Goal: Communication & Community: Answer question/provide support

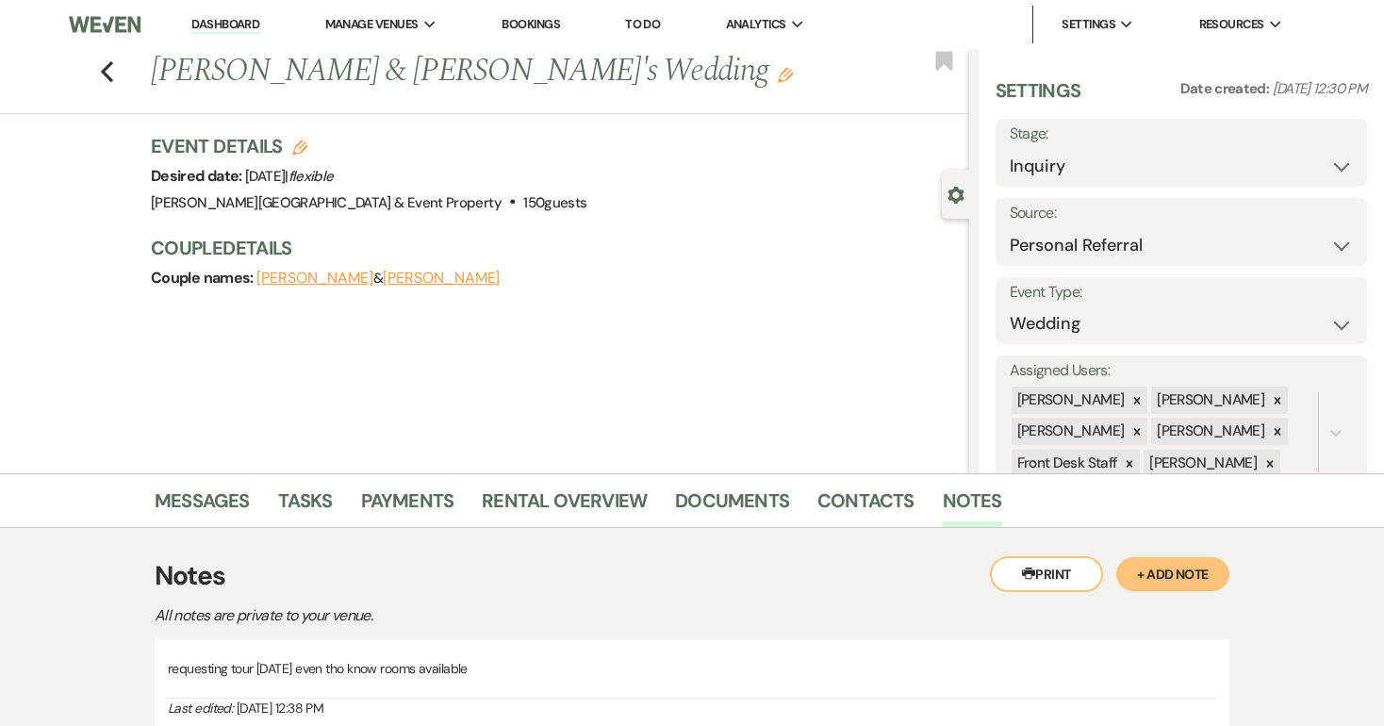
select select "12"
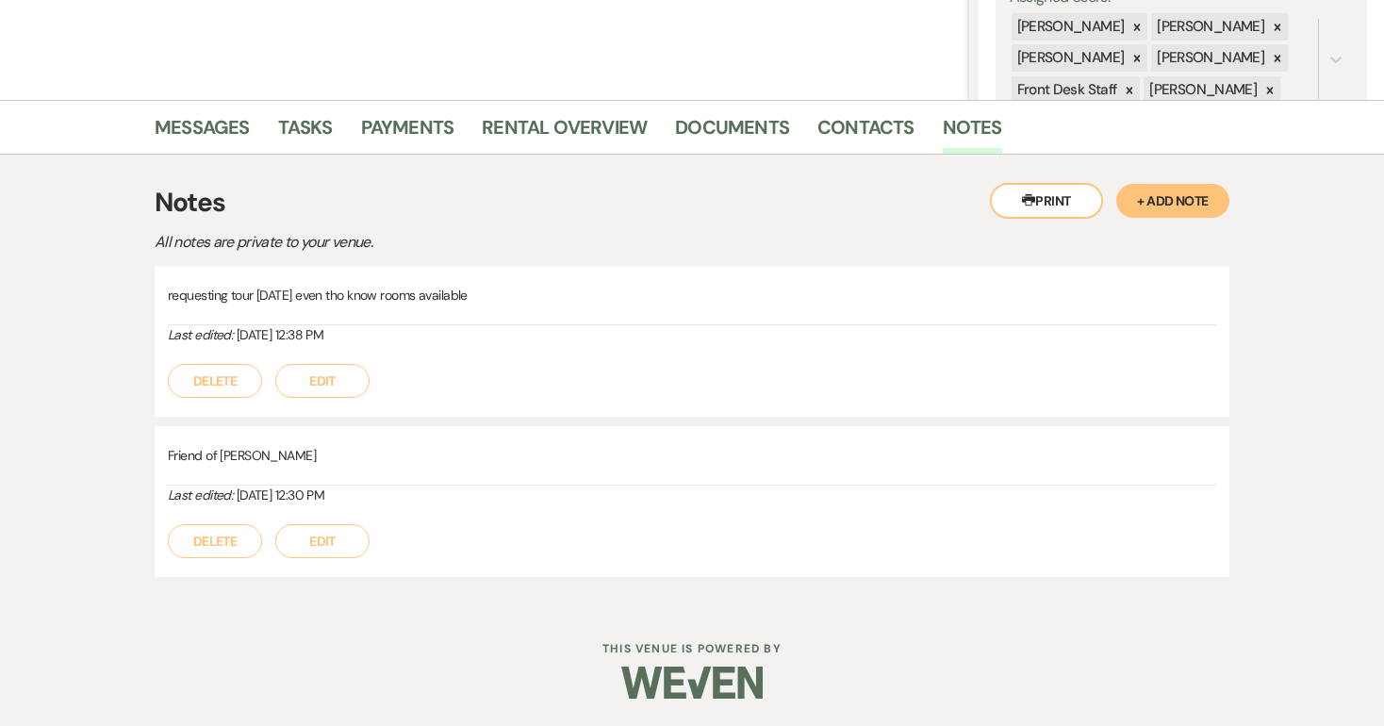
scroll to position [372, 0]
click at [207, 132] on link "Messages" at bounding box center [202, 133] width 95 height 41
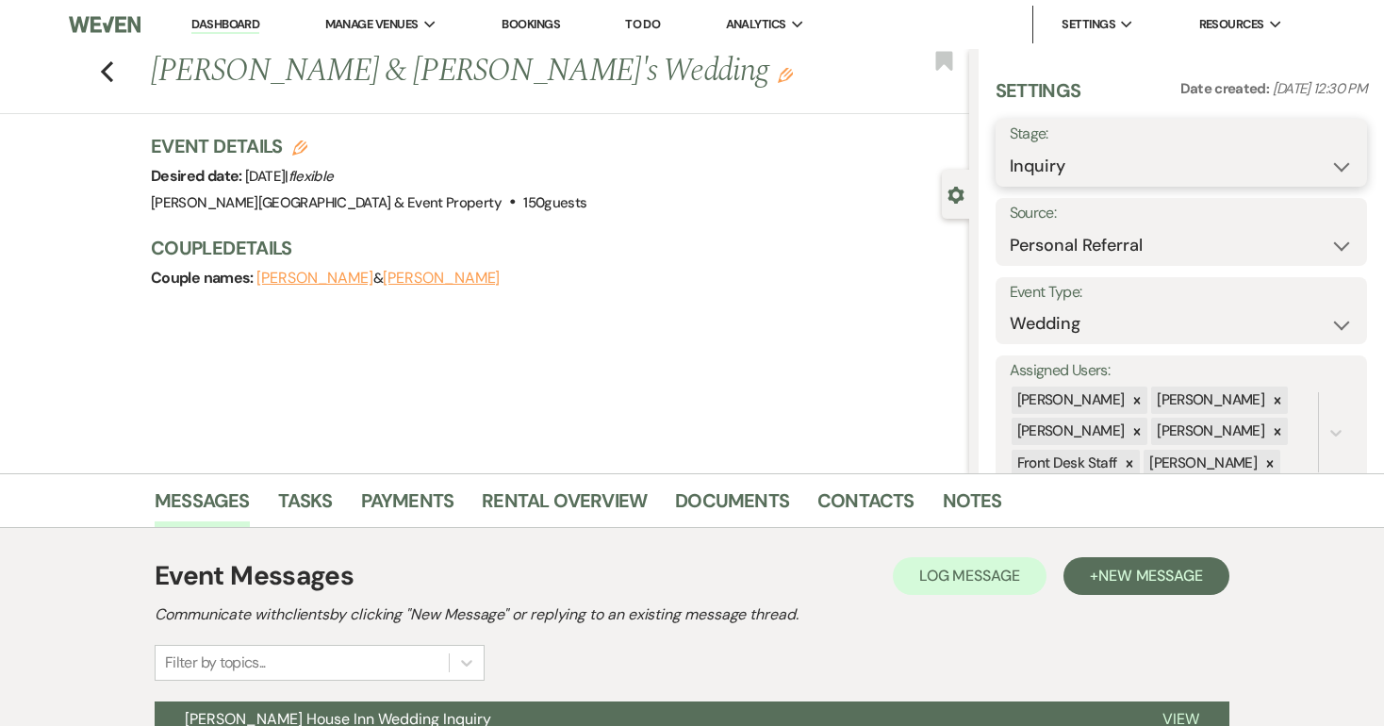
select select "2"
click at [1327, 156] on button "Save" at bounding box center [1328, 153] width 76 height 38
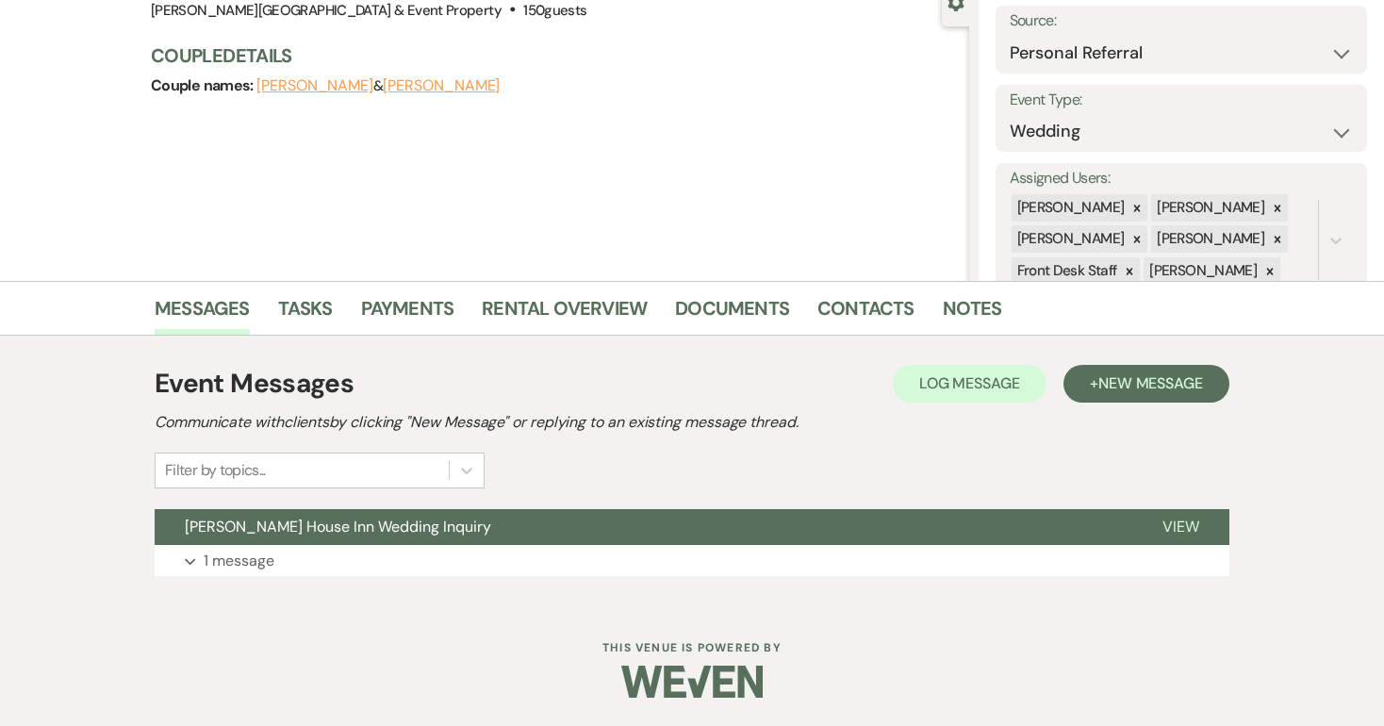
scroll to position [191, 0]
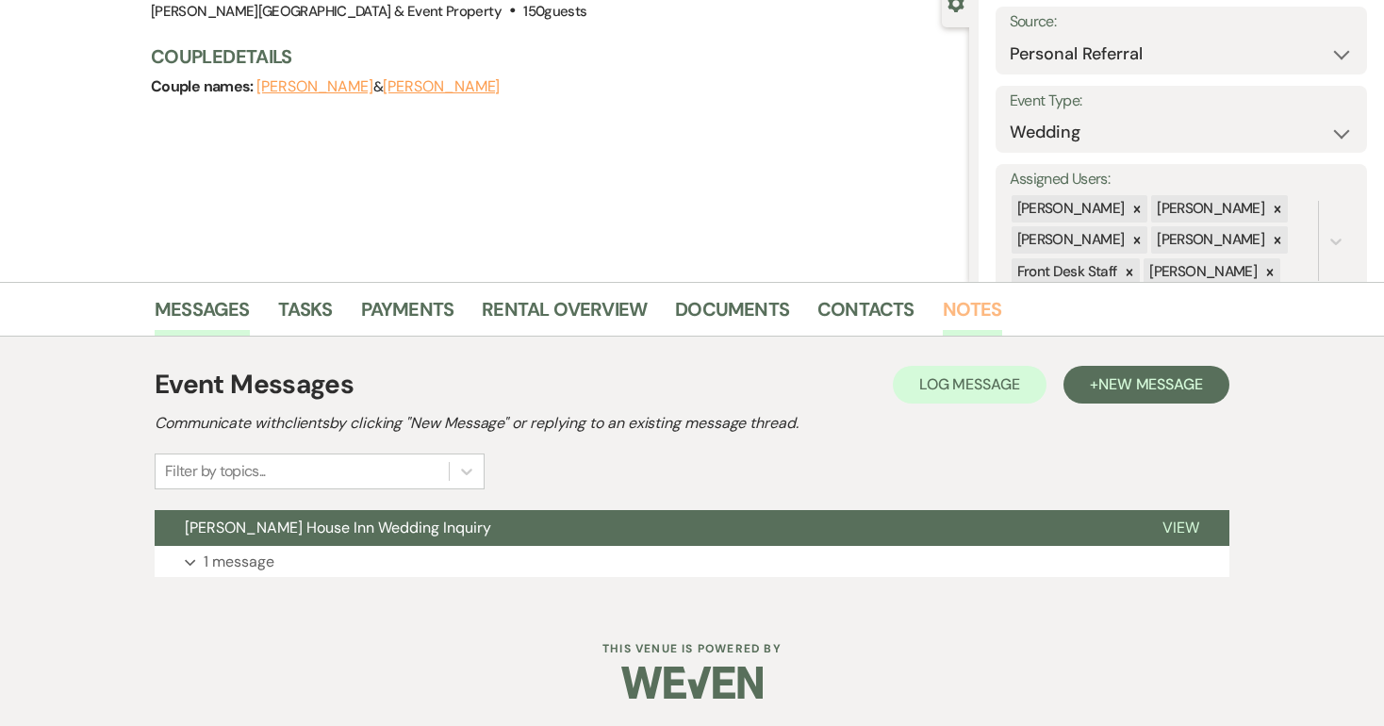
click at [974, 317] on link "Notes" at bounding box center [972, 314] width 59 height 41
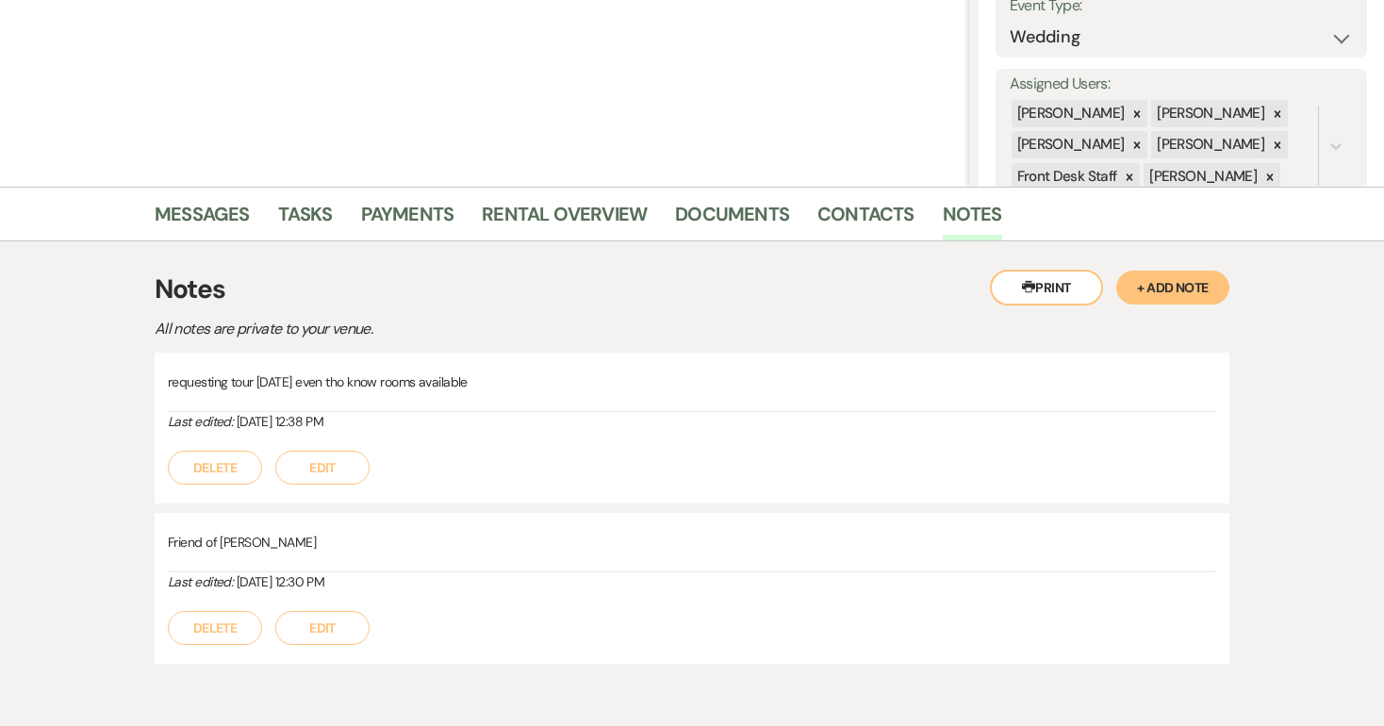
scroll to position [294, 0]
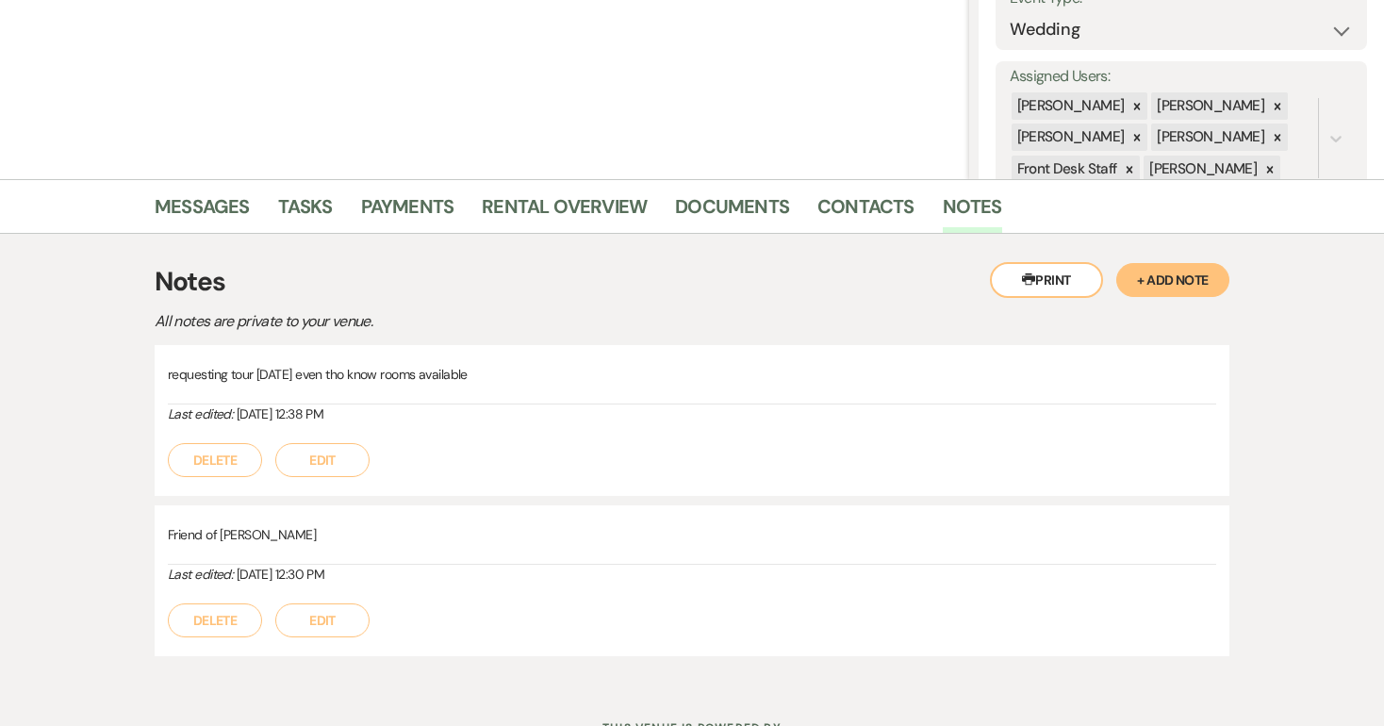
click at [325, 372] on p "requesting tour [DATE] even tho know rooms available" at bounding box center [692, 374] width 1048 height 21
click at [321, 462] on button "Edit" at bounding box center [322, 460] width 94 height 34
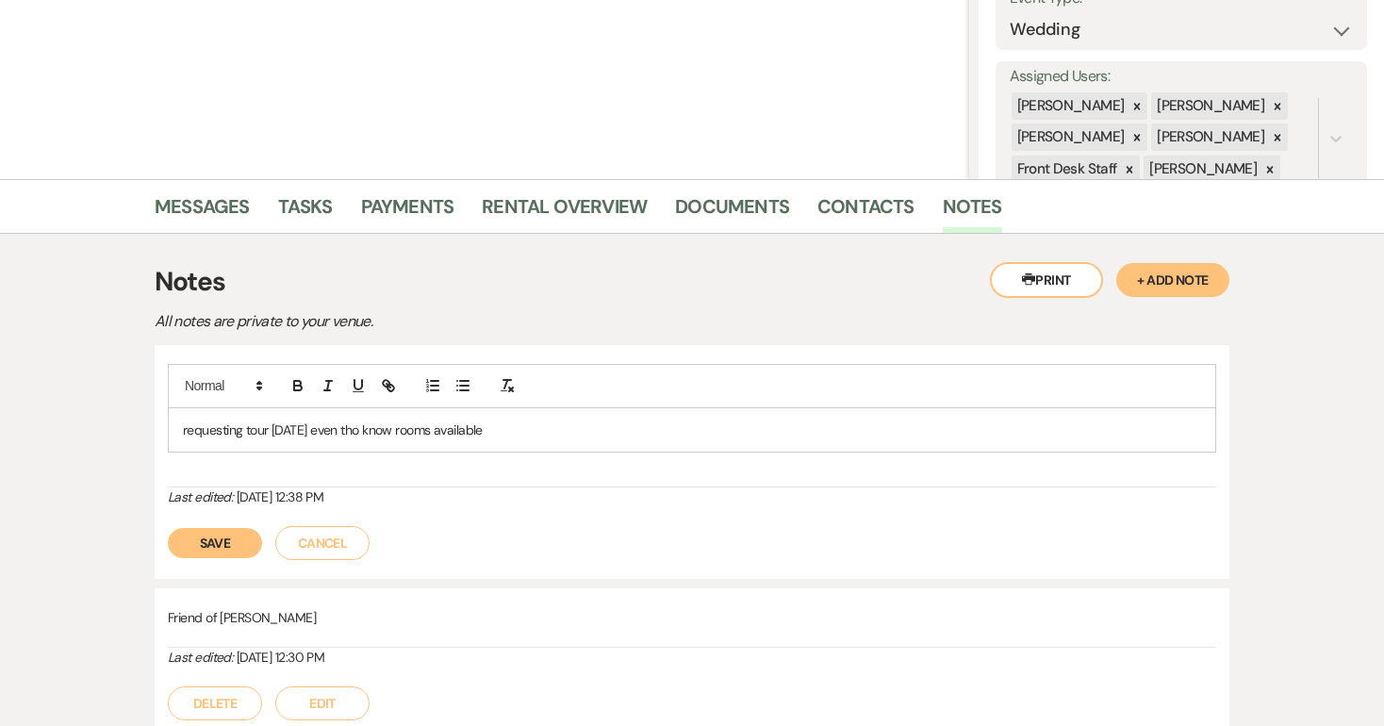
click at [341, 428] on p "requesting tour [DATE] even tho know rooms available" at bounding box center [692, 429] width 1018 height 21
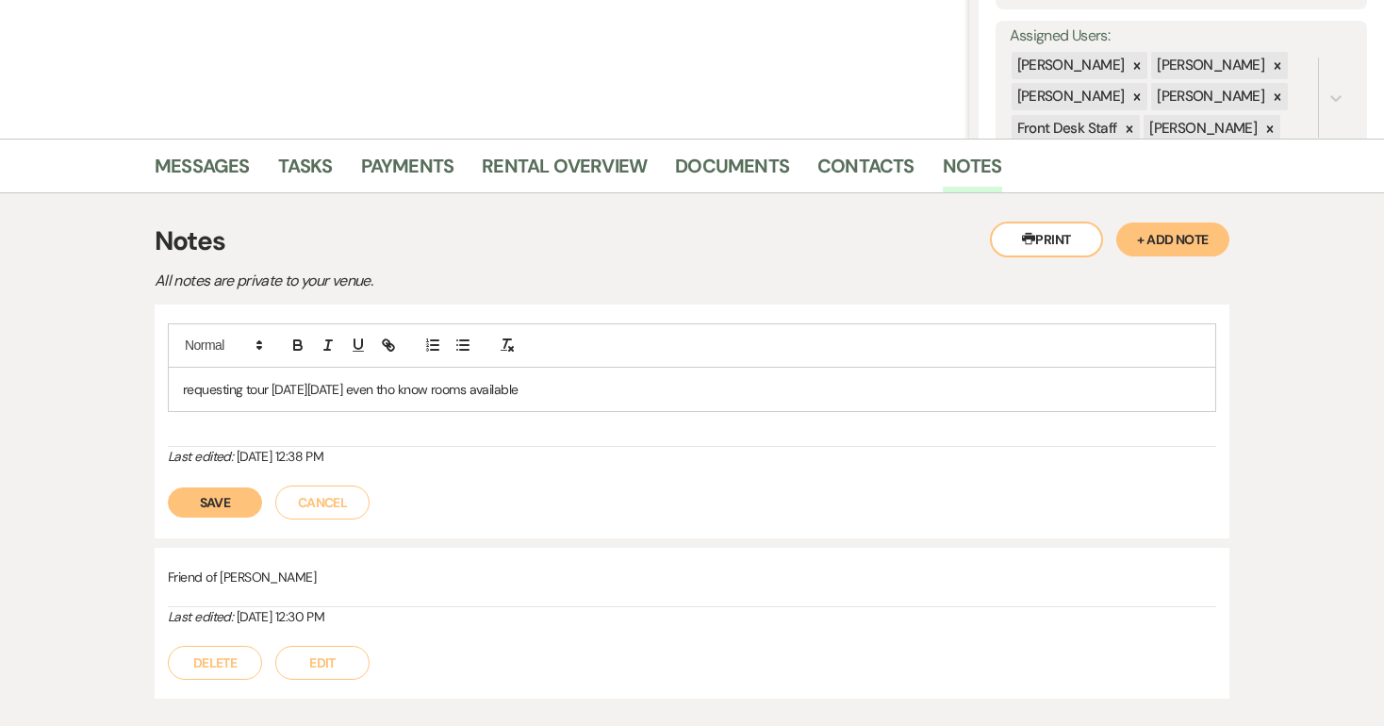
scroll to position [342, 0]
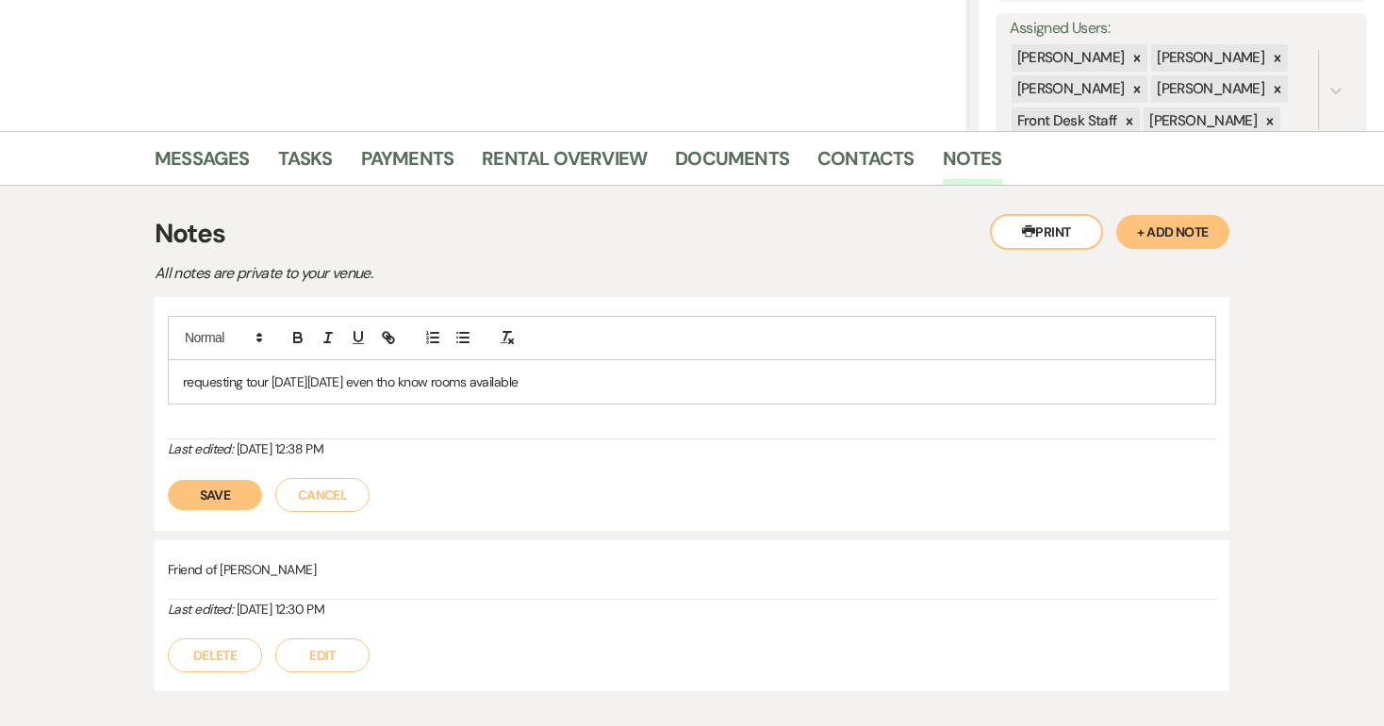
click at [458, 377] on p "requesting tour [DATE][DATE] even tho know rooms available" at bounding box center [692, 381] width 1018 height 21
click at [213, 495] on button "Save" at bounding box center [215, 495] width 94 height 30
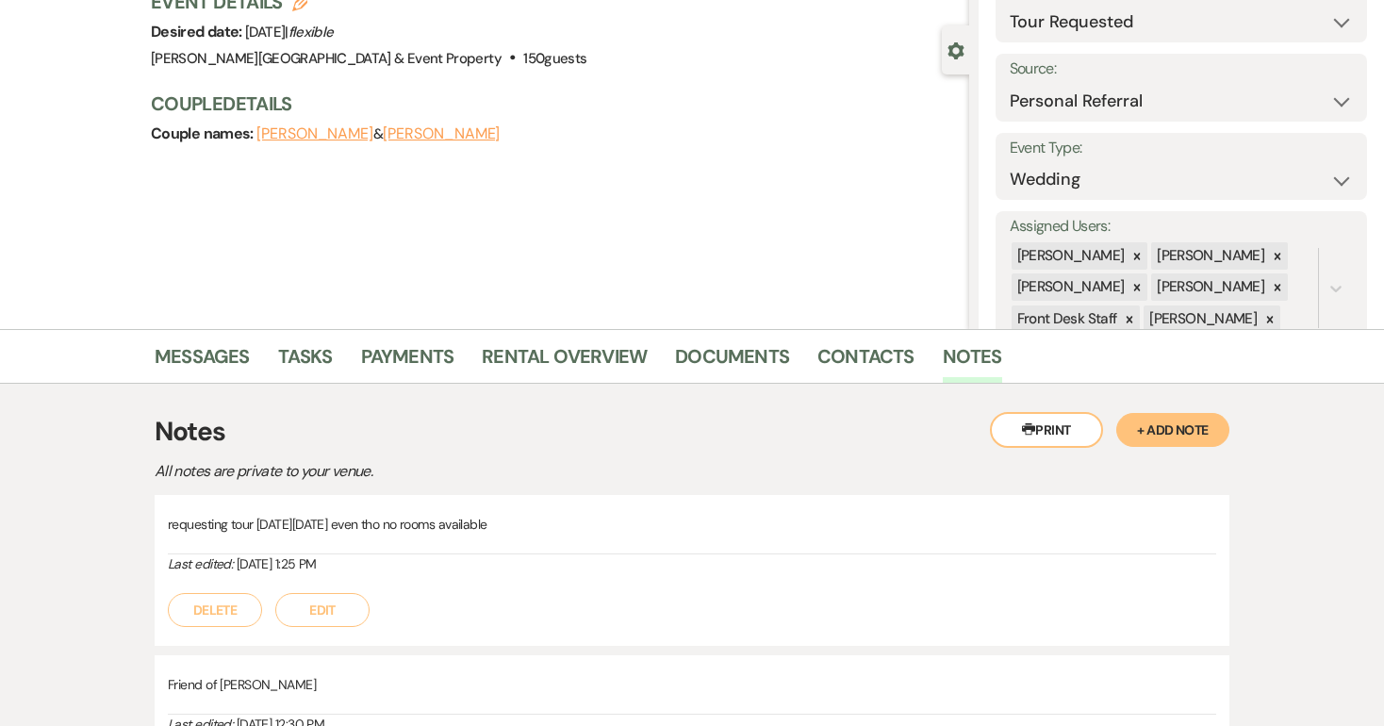
scroll to position [9, 0]
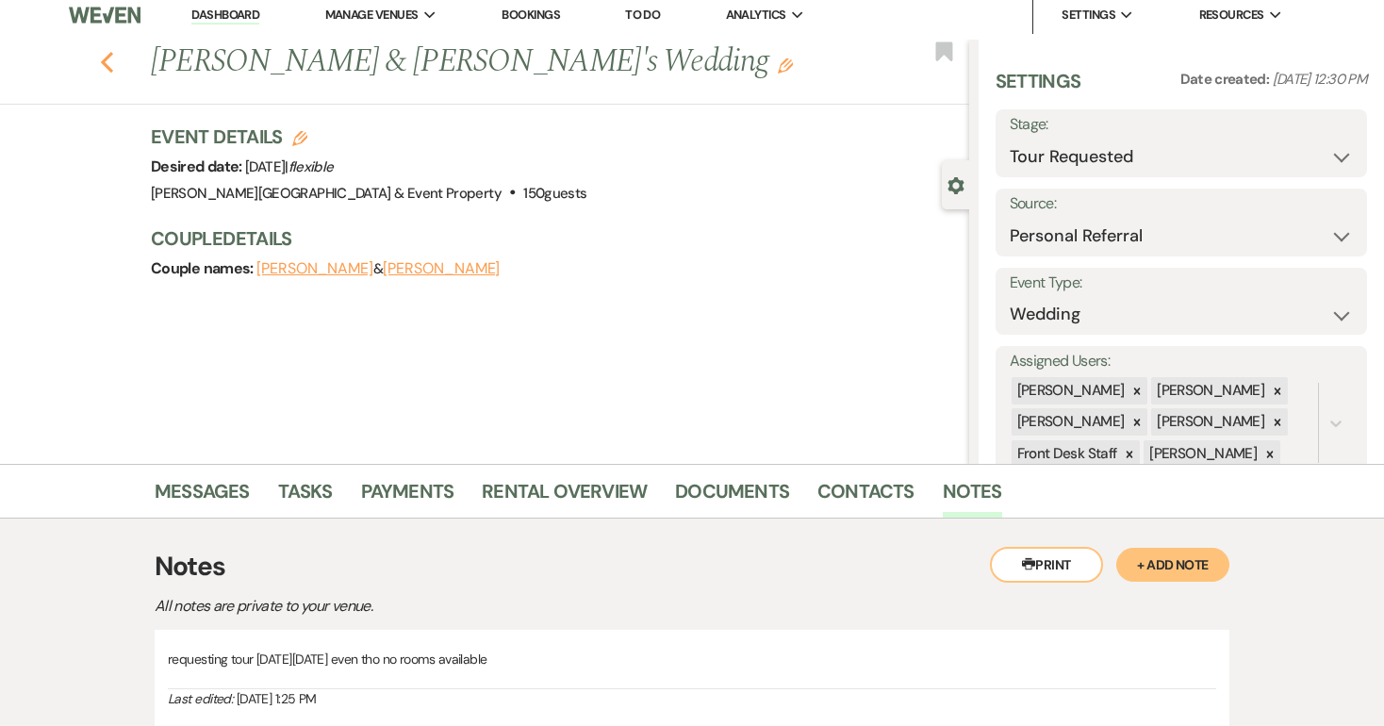
click at [107, 61] on icon "Previous" at bounding box center [107, 62] width 14 height 23
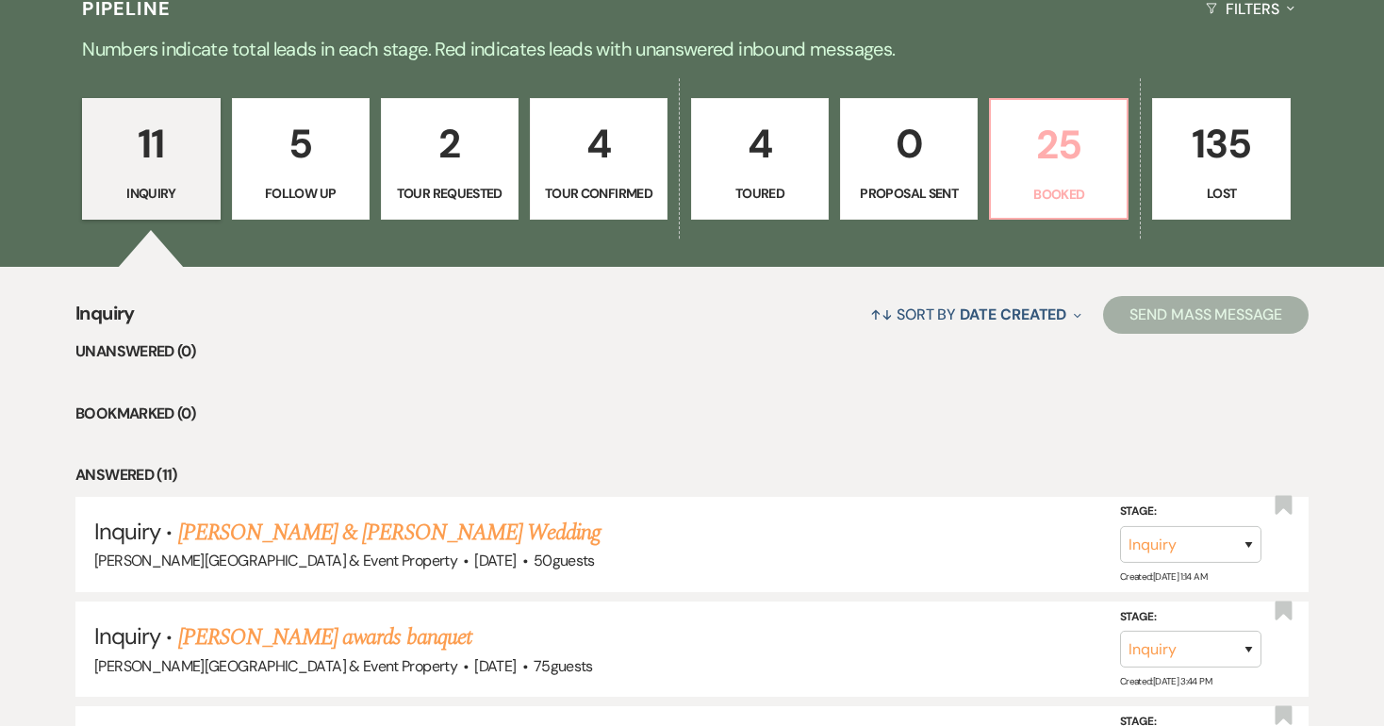
click at [1056, 156] on p "25" at bounding box center [1058, 144] width 113 height 63
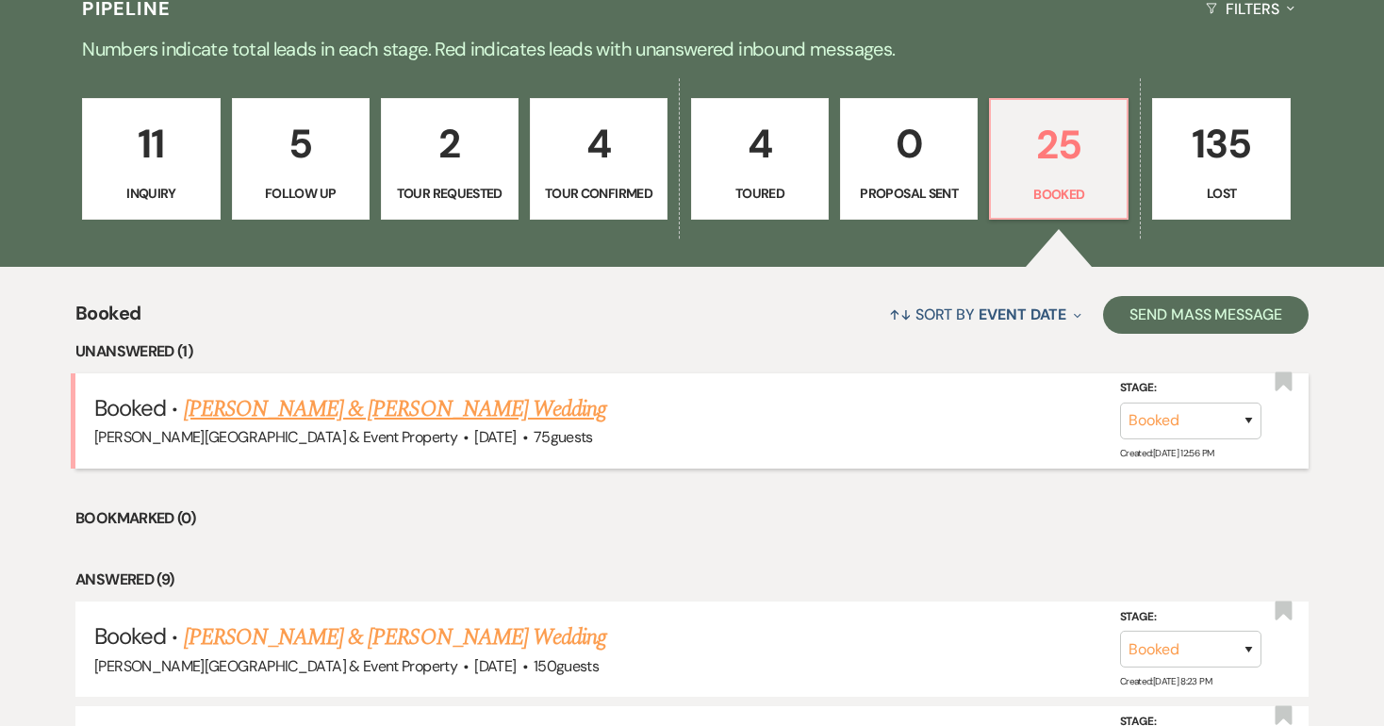
click at [495, 411] on link "[PERSON_NAME] & [PERSON_NAME] Wedding" at bounding box center [395, 409] width 422 height 34
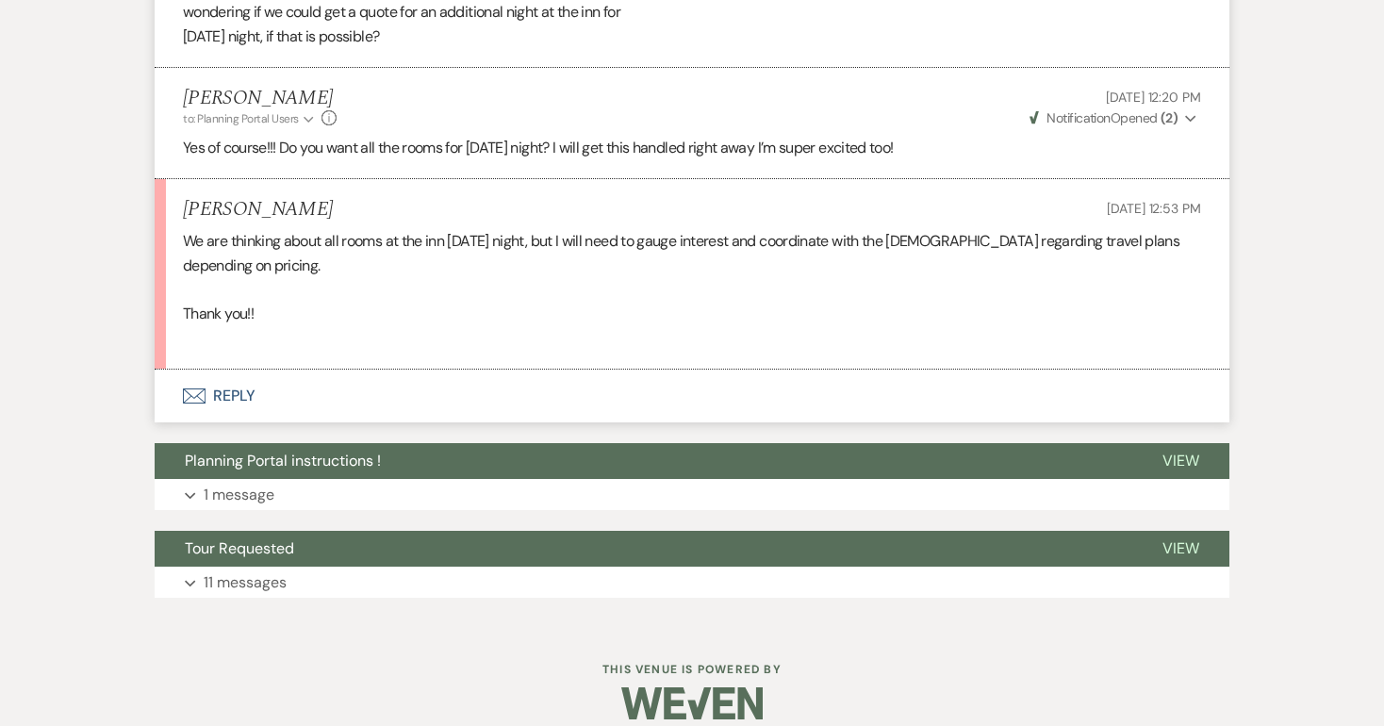
scroll to position [1604, 0]
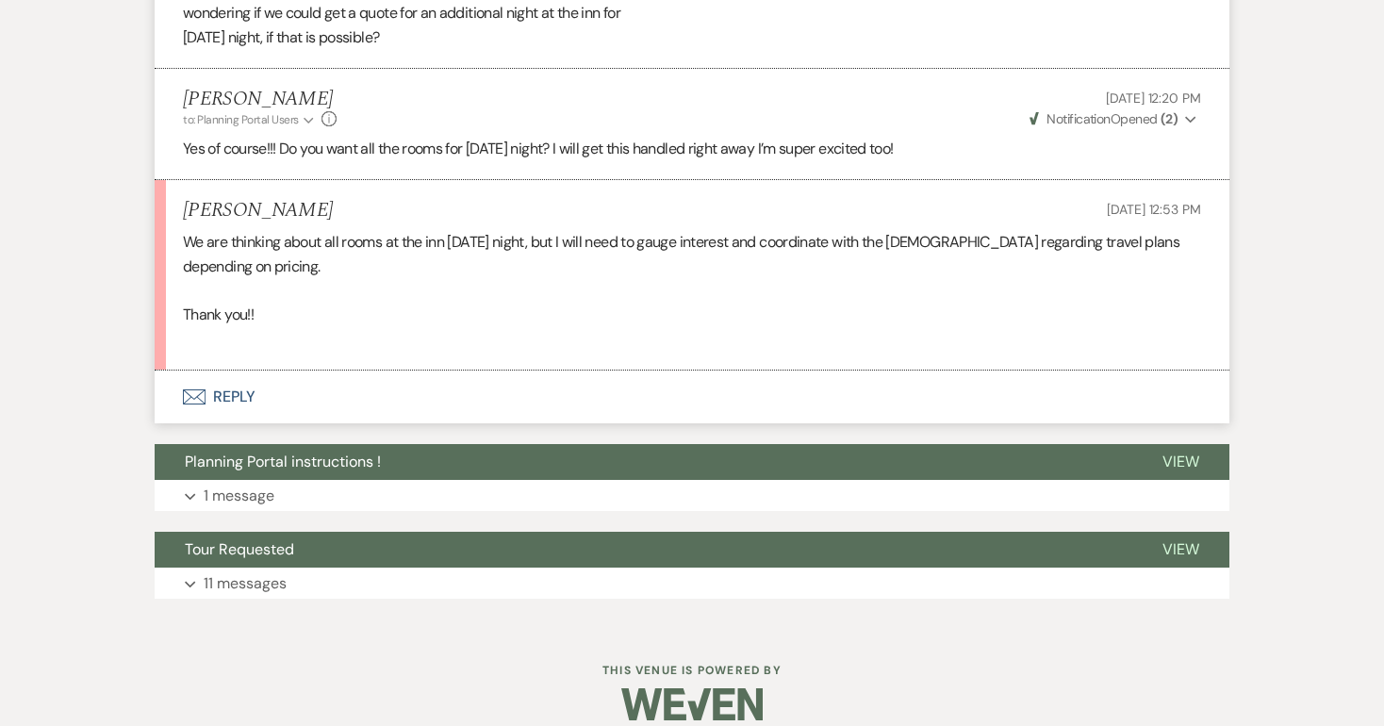
click at [250, 374] on button "Envelope Reply" at bounding box center [692, 396] width 1075 height 53
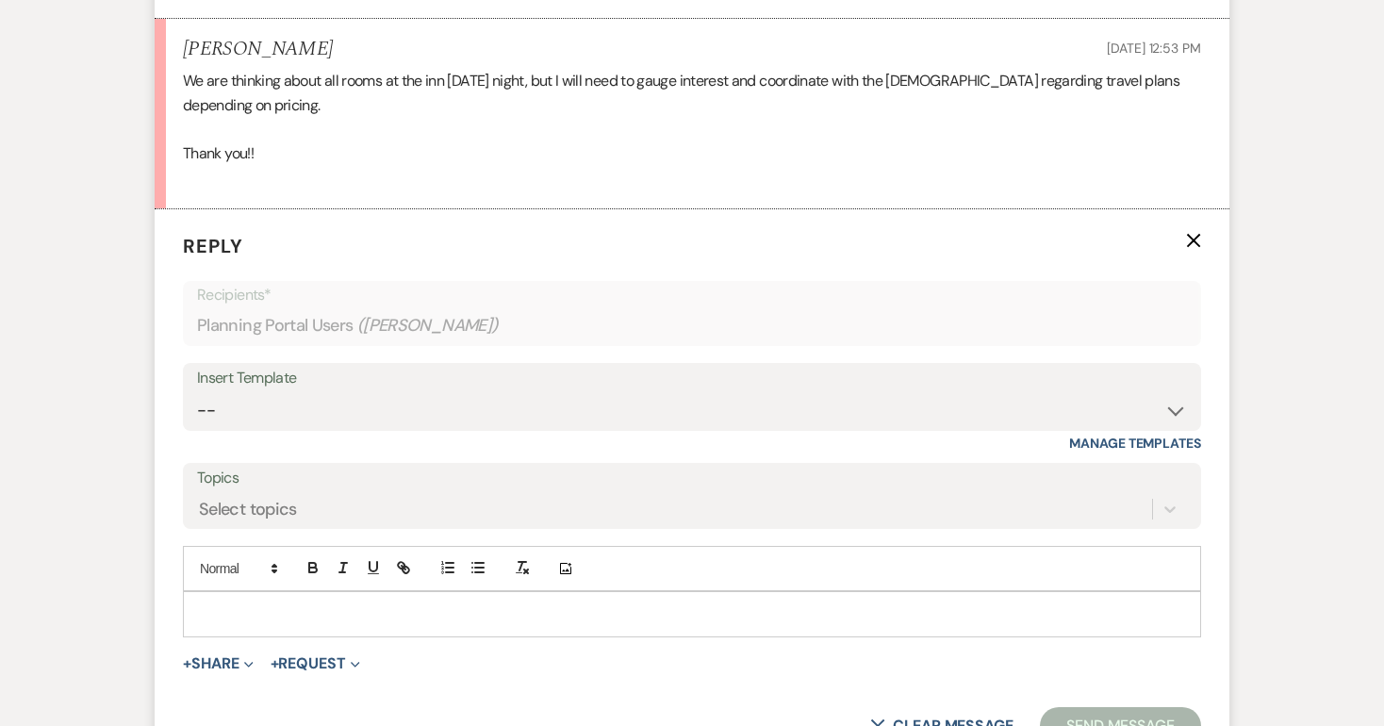
scroll to position [1760, 0]
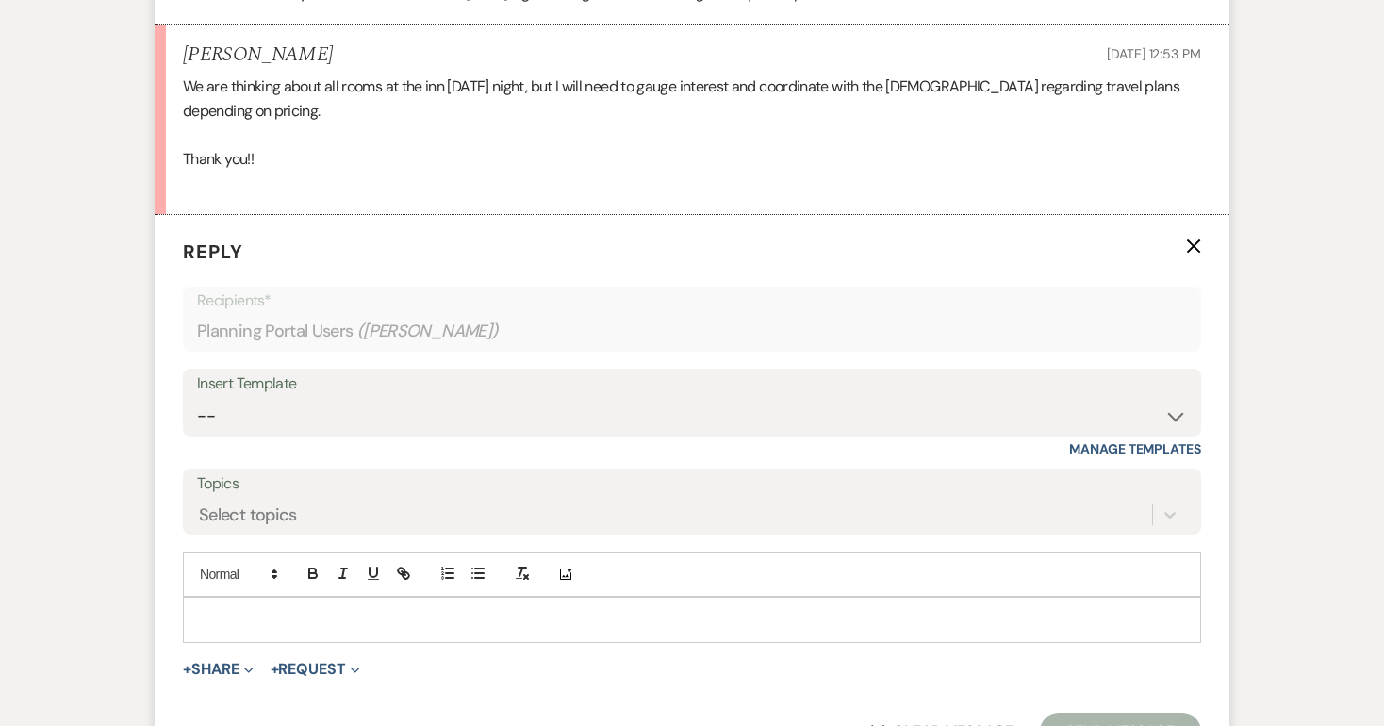
click at [233, 609] on p at bounding box center [692, 619] width 988 height 21
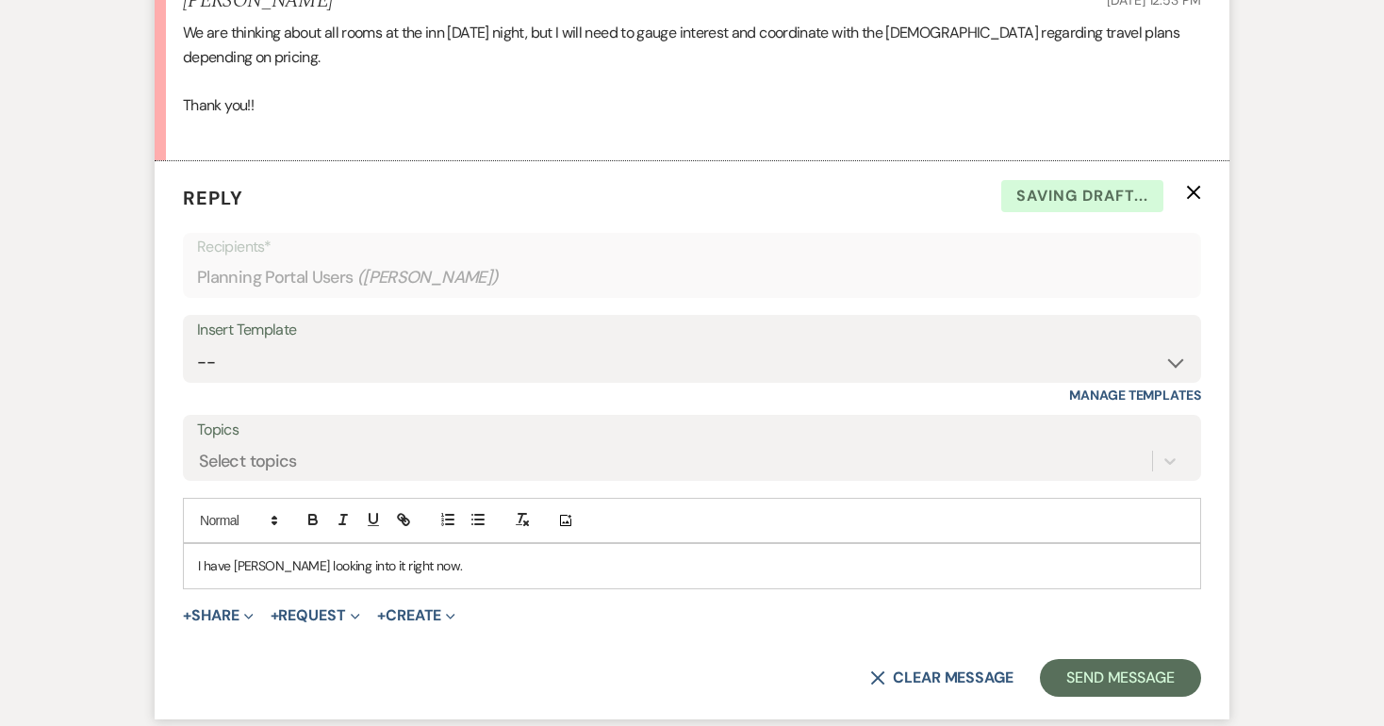
scroll to position [1828, 0]
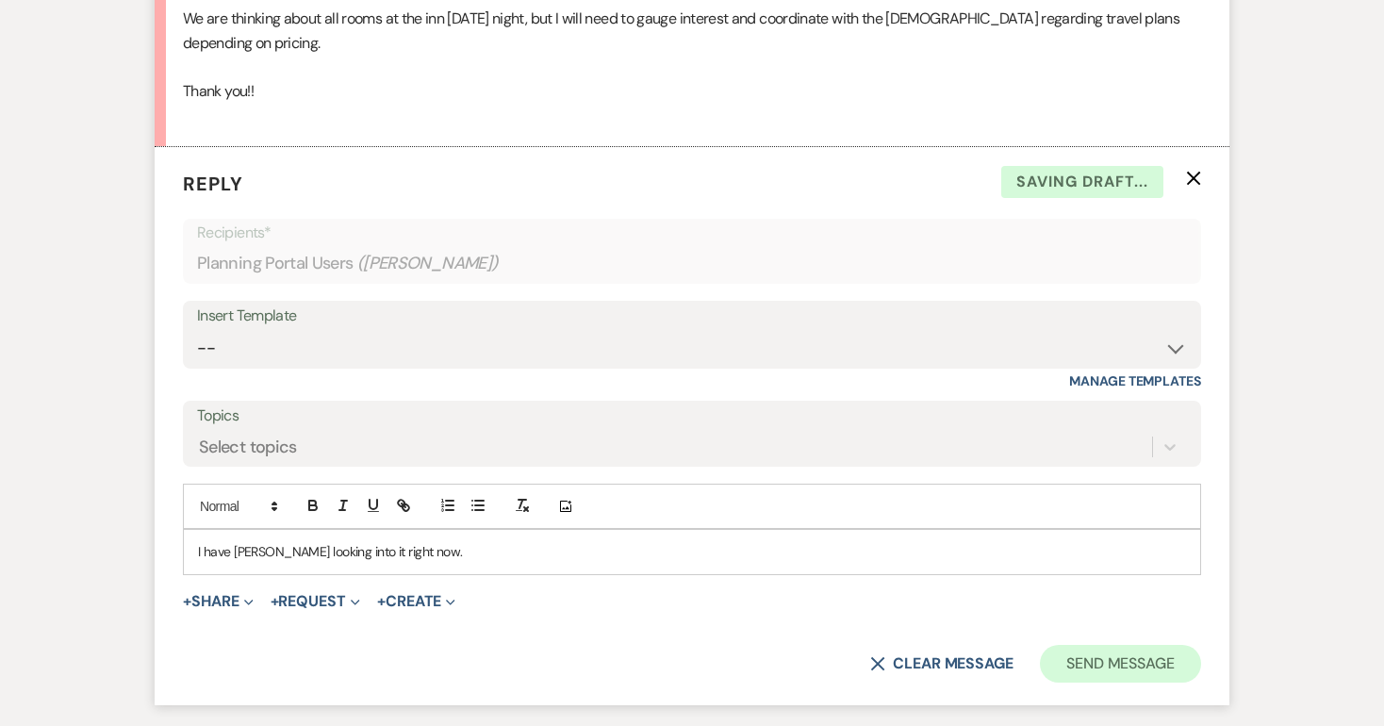
click at [1120, 645] on button "Send Message" at bounding box center [1120, 664] width 161 height 38
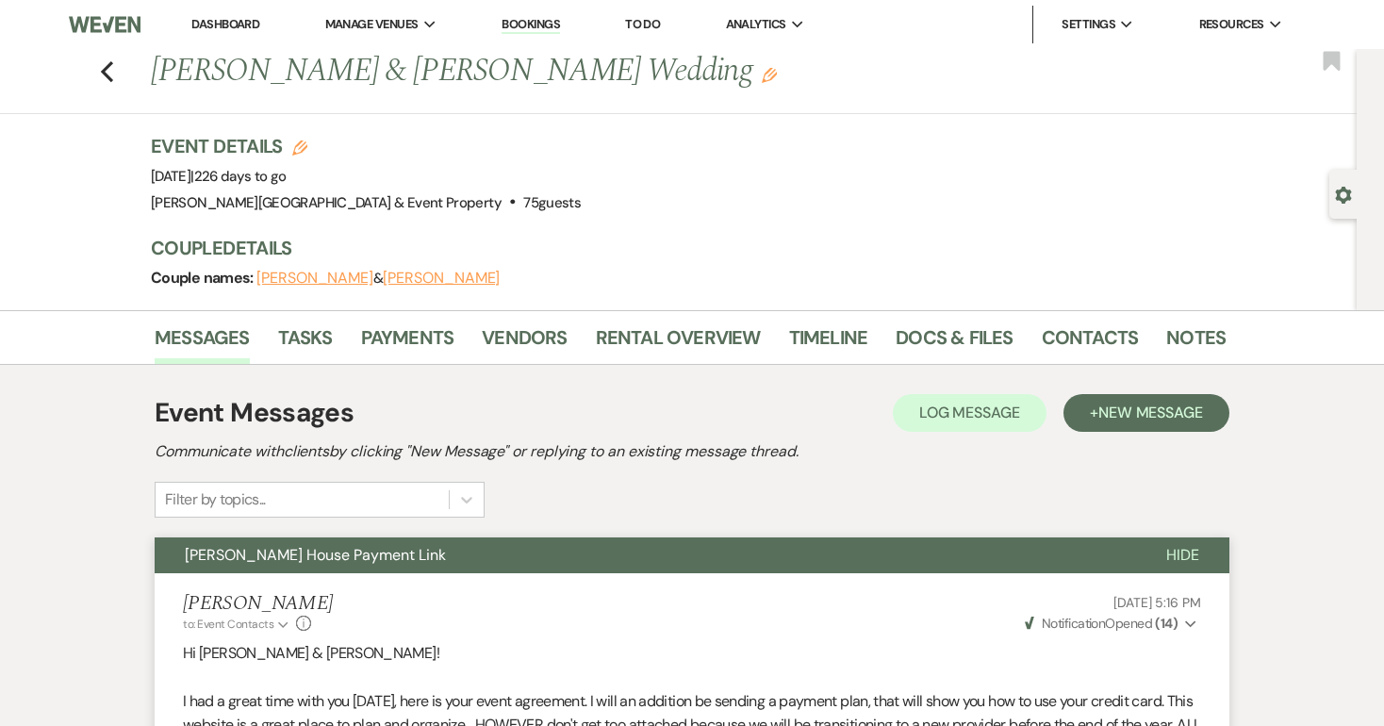
scroll to position [0, 0]
click at [544, 26] on link "Bookings" at bounding box center [530, 25] width 58 height 18
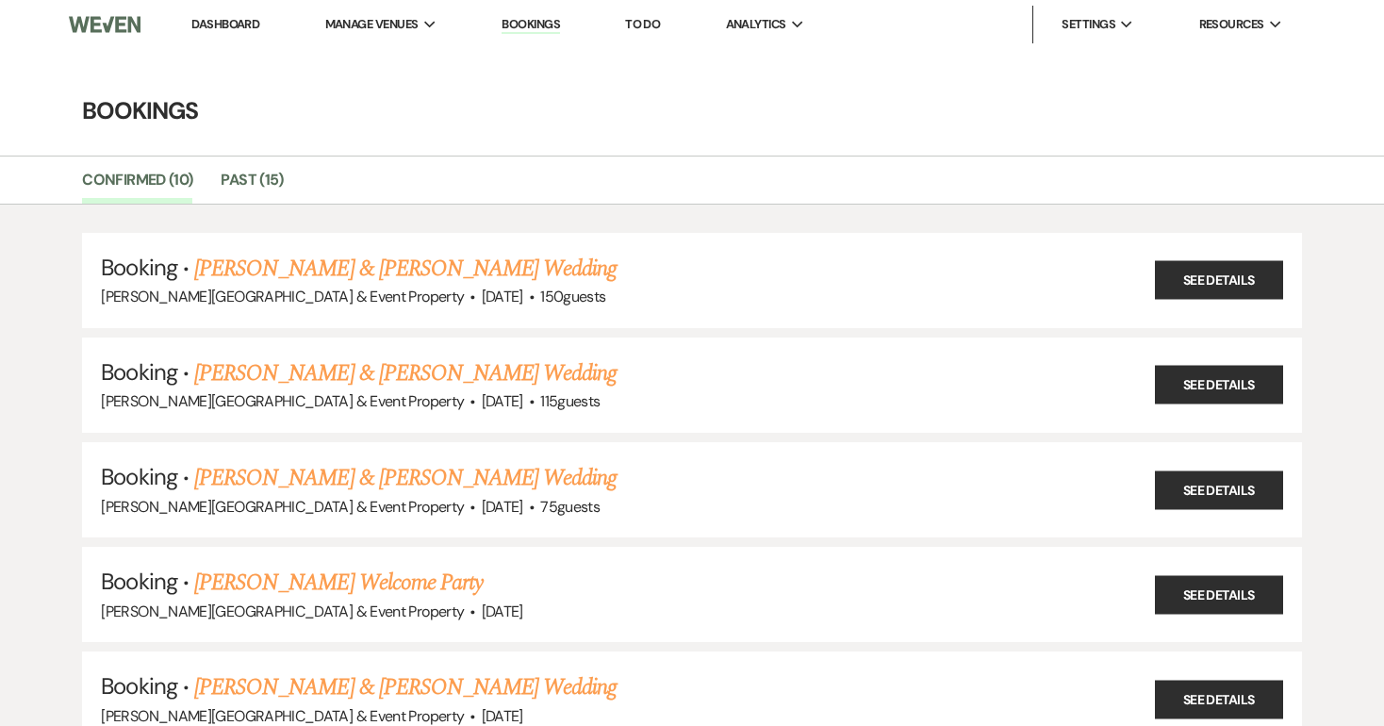
click at [234, 21] on link "Dashboard" at bounding box center [225, 24] width 68 height 16
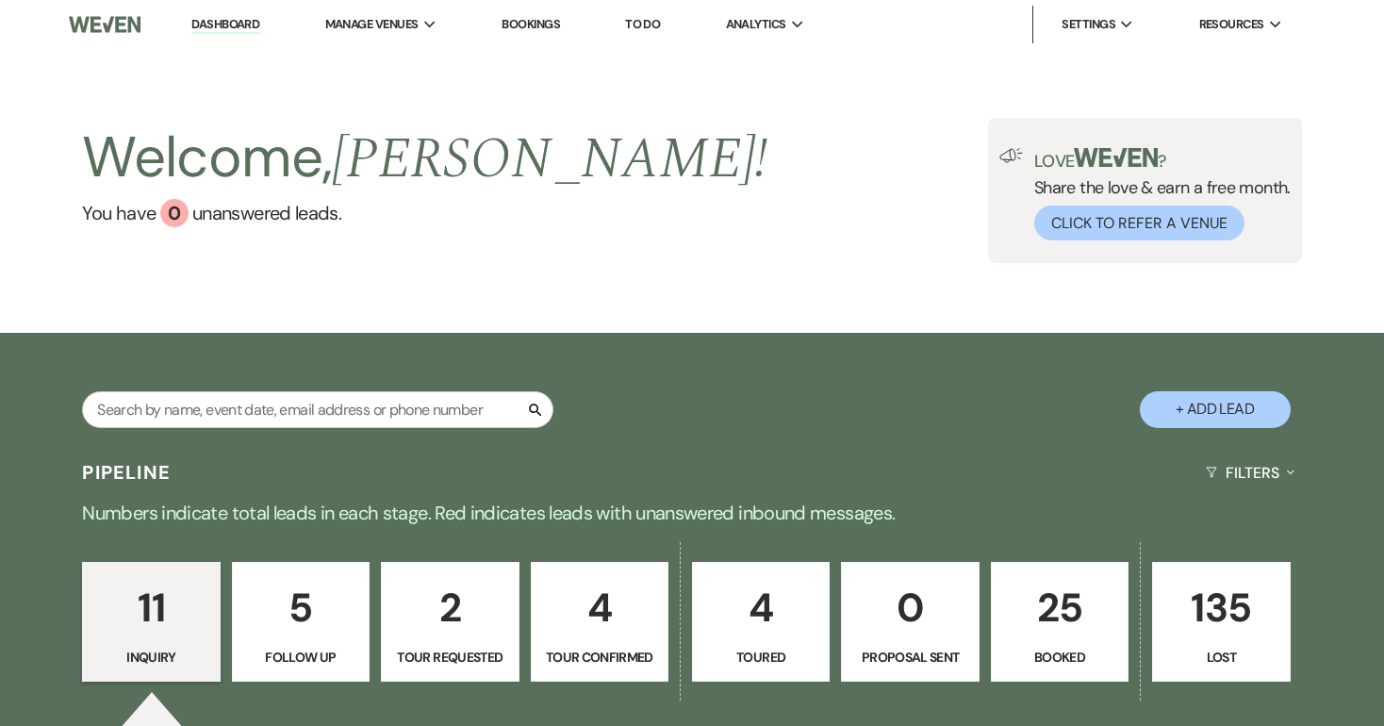
click at [168, 623] on p "11" at bounding box center [150, 607] width 113 height 63
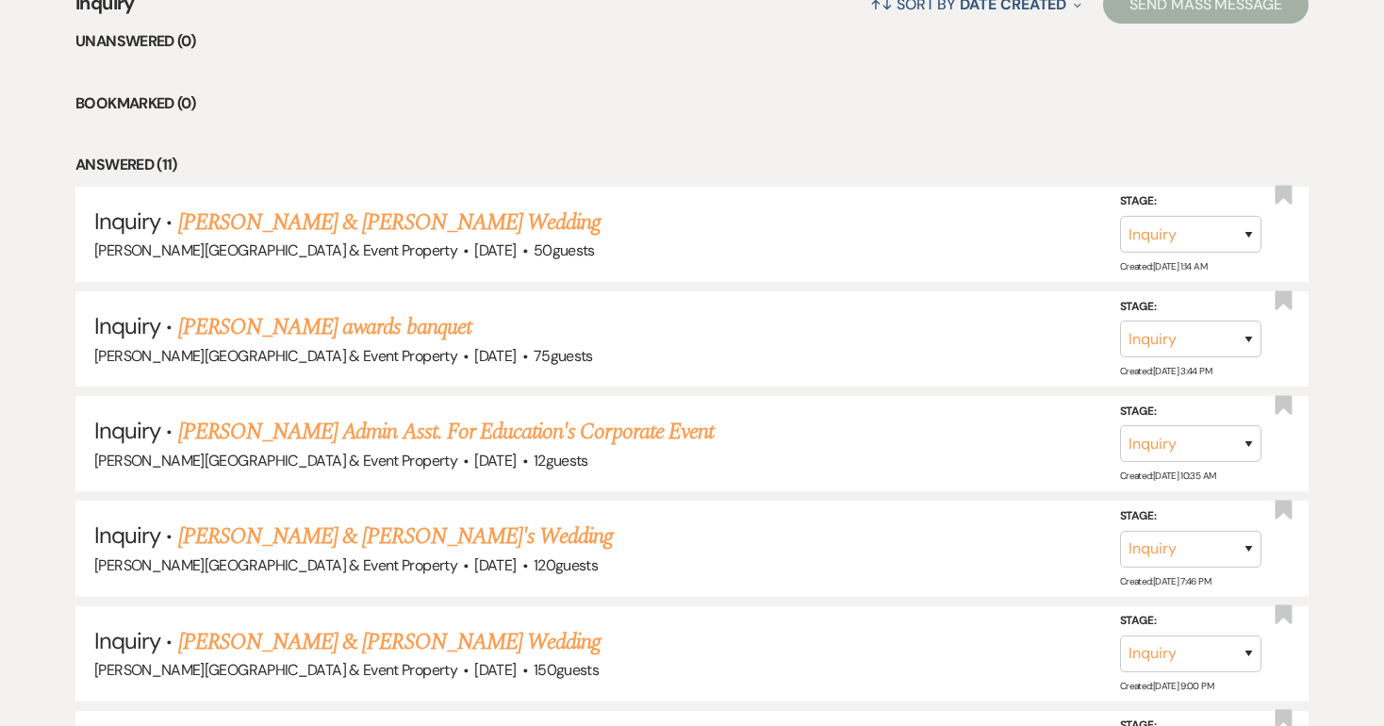
scroll to position [780, 0]
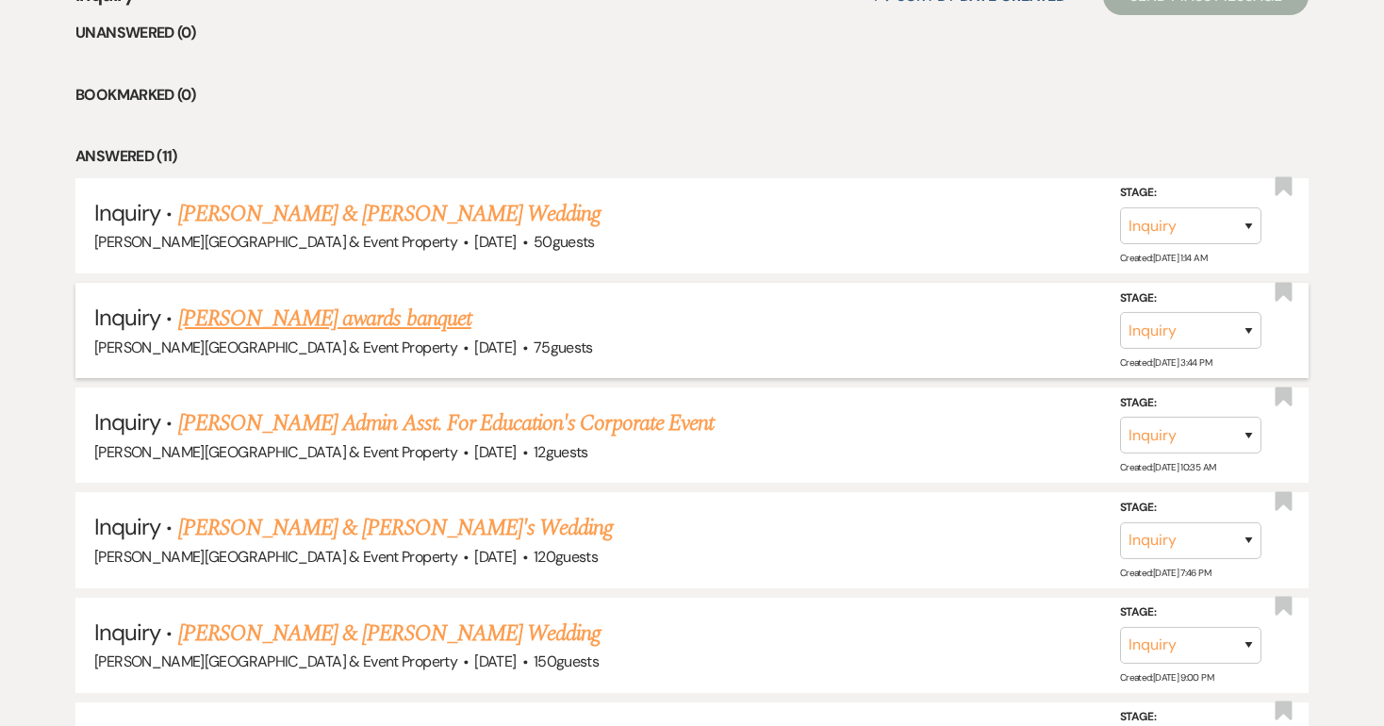
click at [392, 323] on link "[PERSON_NAME] awards banquet" at bounding box center [324, 319] width 293 height 34
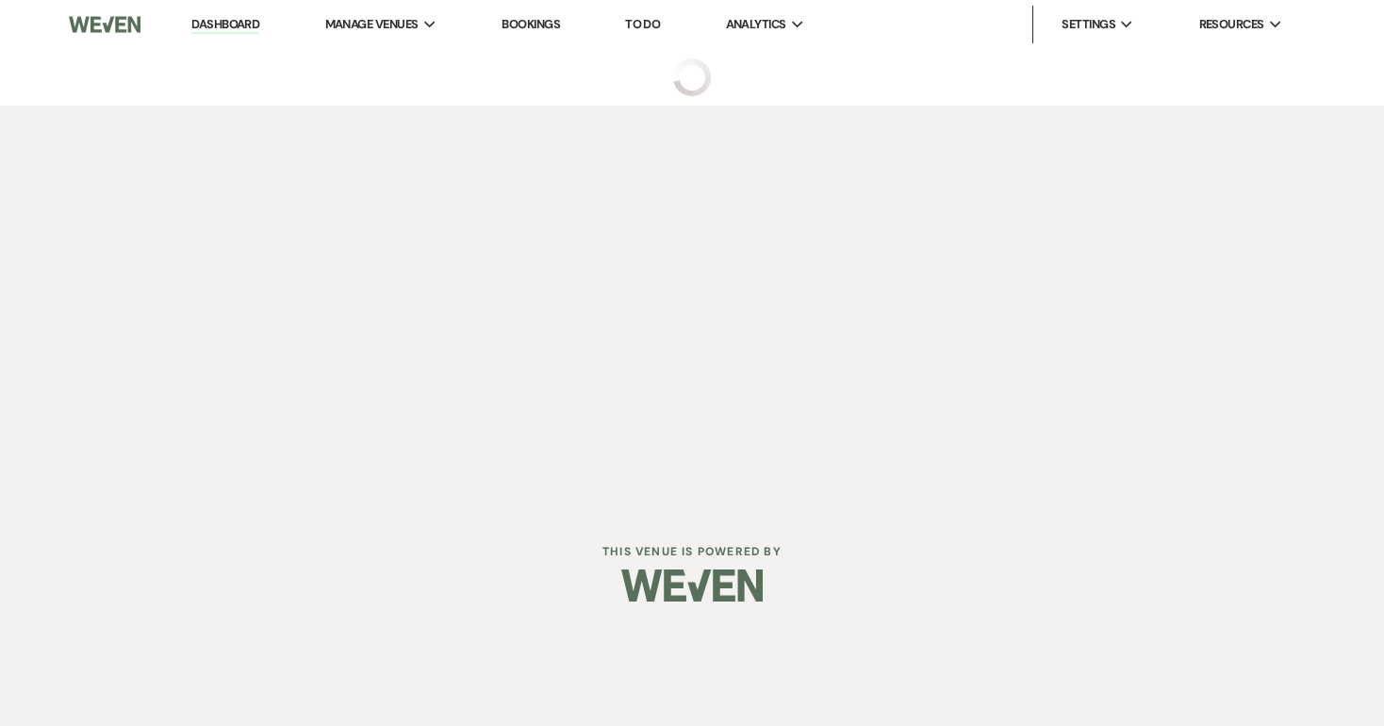
select select "5"
select select "13"
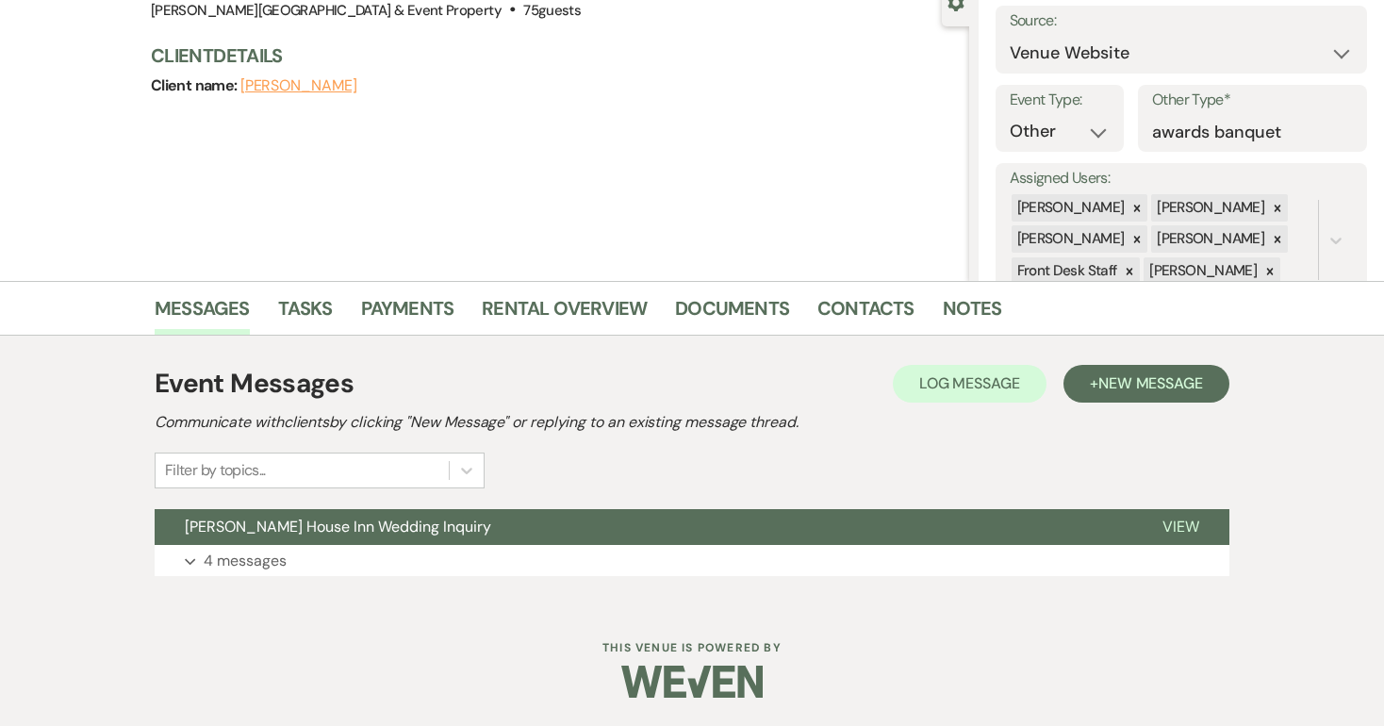
scroll to position [191, 0]
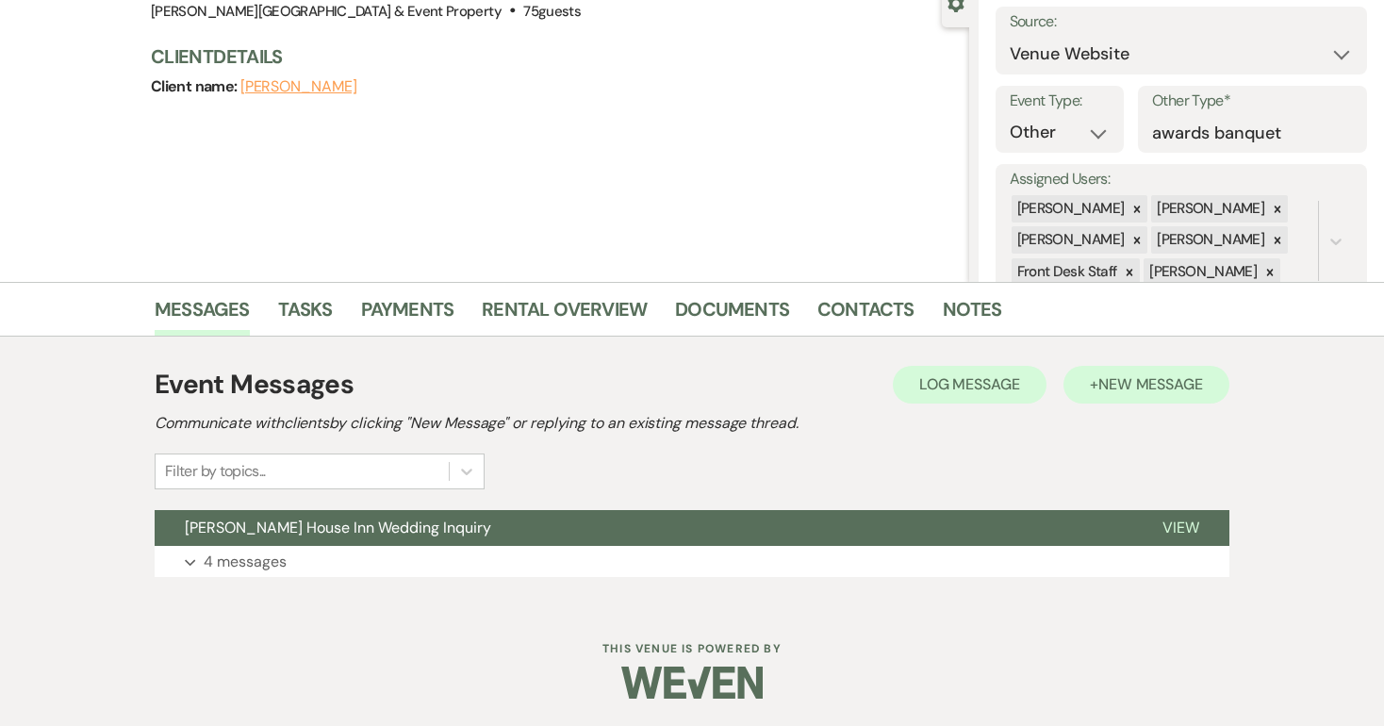
click at [1140, 384] on span "New Message" at bounding box center [1150, 384] width 105 height 20
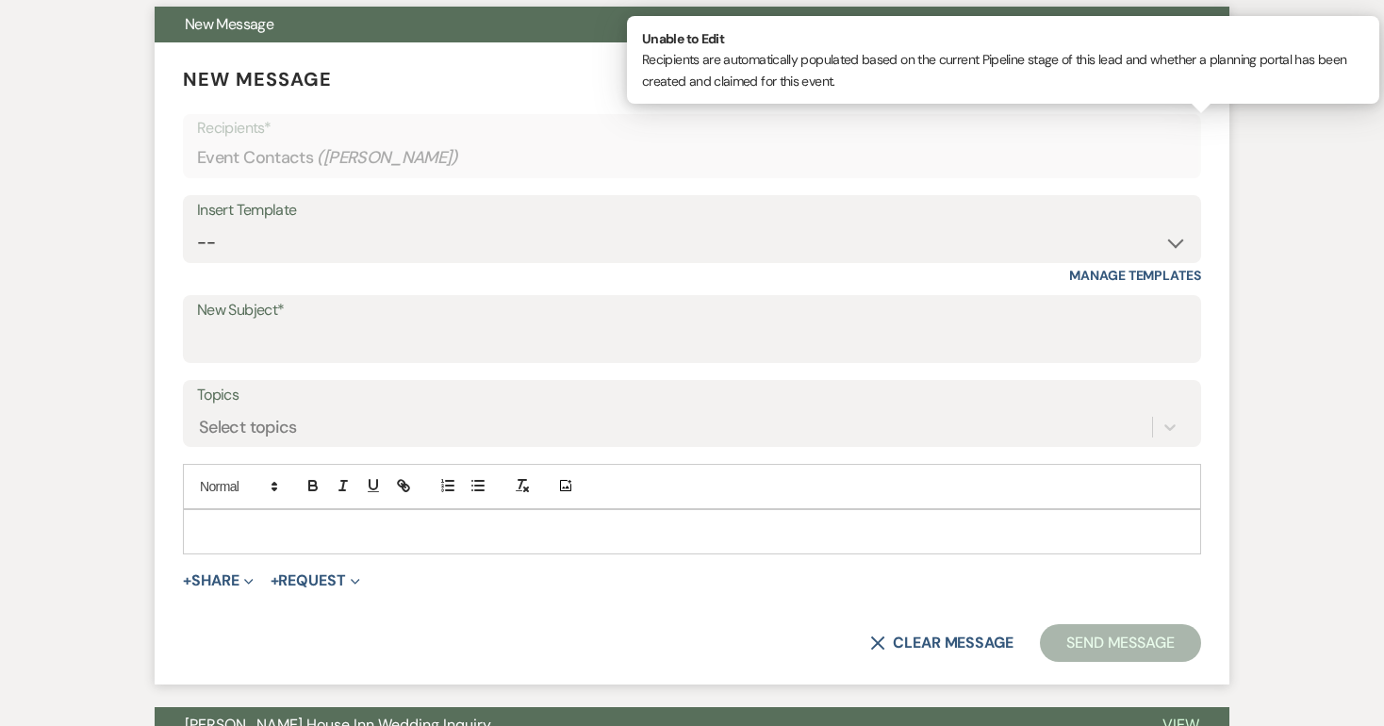
scroll to position [693, 0]
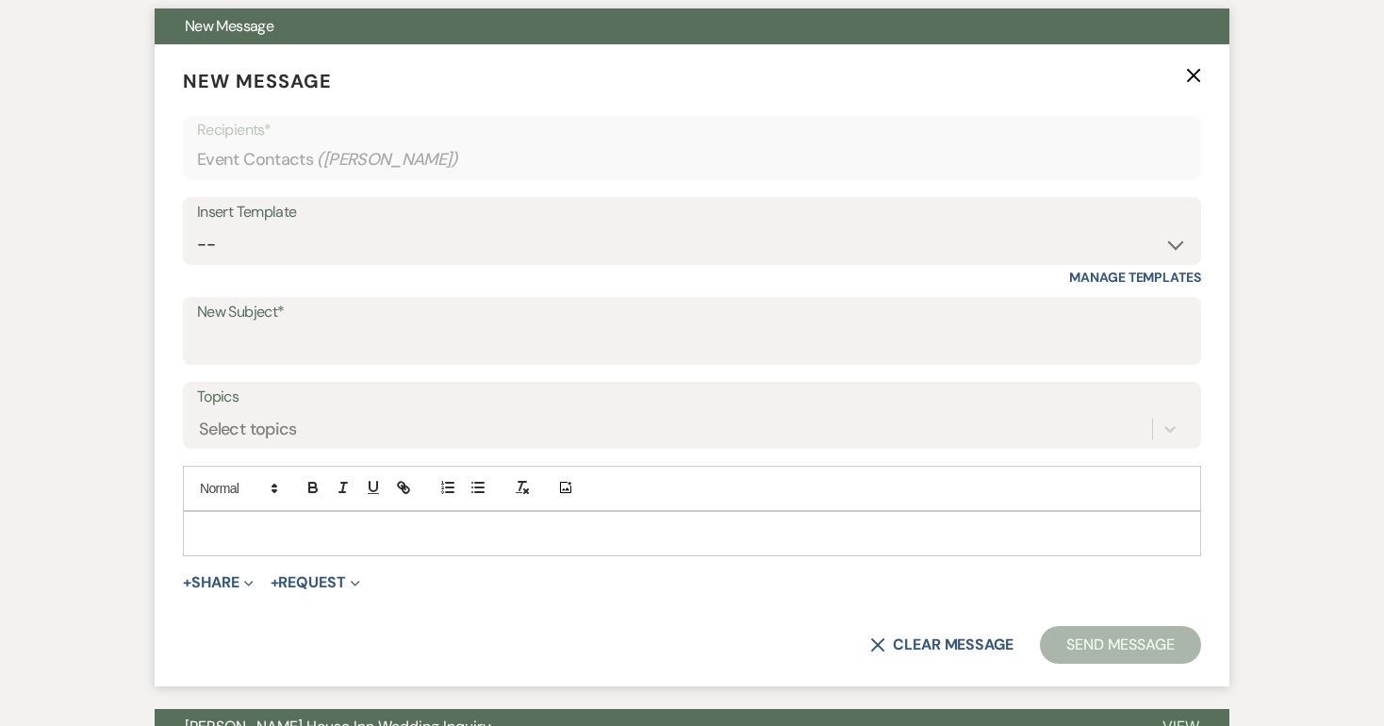
click at [234, 529] on p at bounding box center [692, 533] width 988 height 21
paste div
drag, startPoint x: 304, startPoint y: 534, endPoint x: 172, endPoint y: 534, distance: 132.0
click at [171, 534] on form "New Message X Saving draft... Recipients* Event Contacts ( [PERSON_NAME] ) Inse…" at bounding box center [692, 365] width 1075 height 643
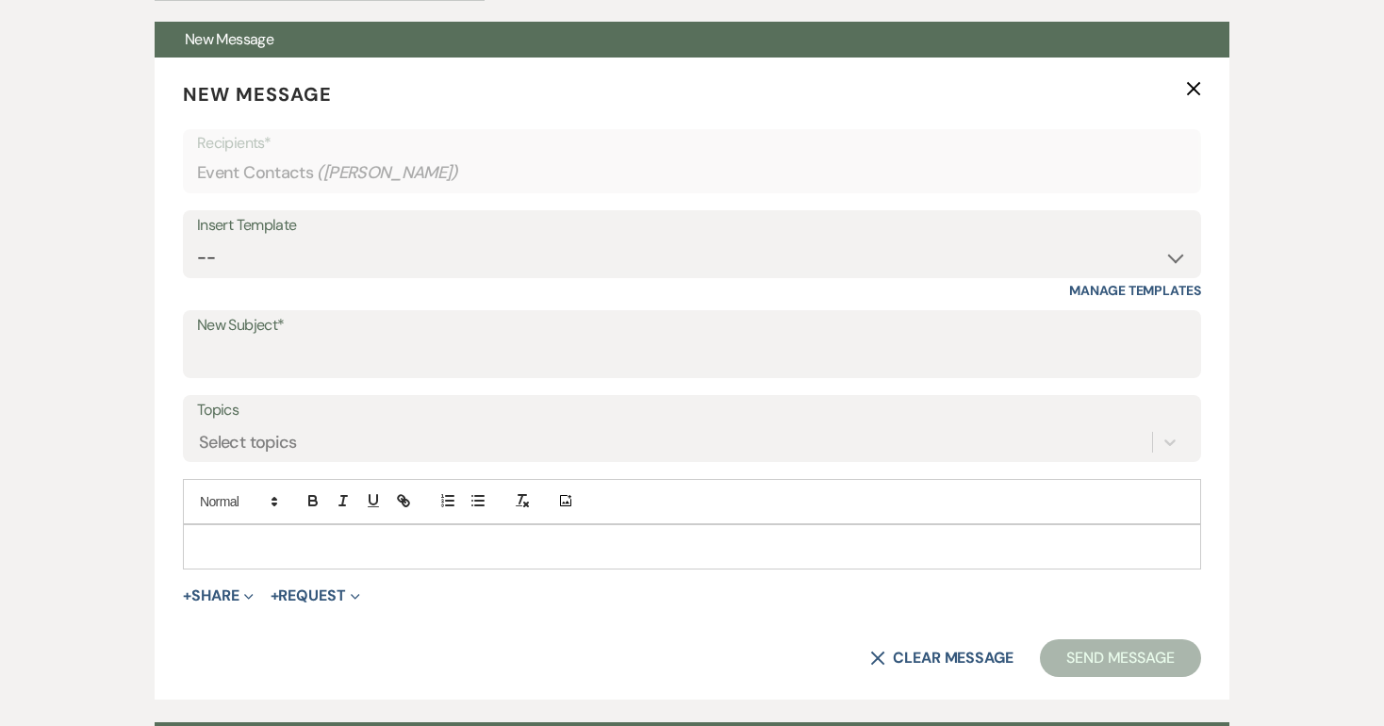
scroll to position [720, 0]
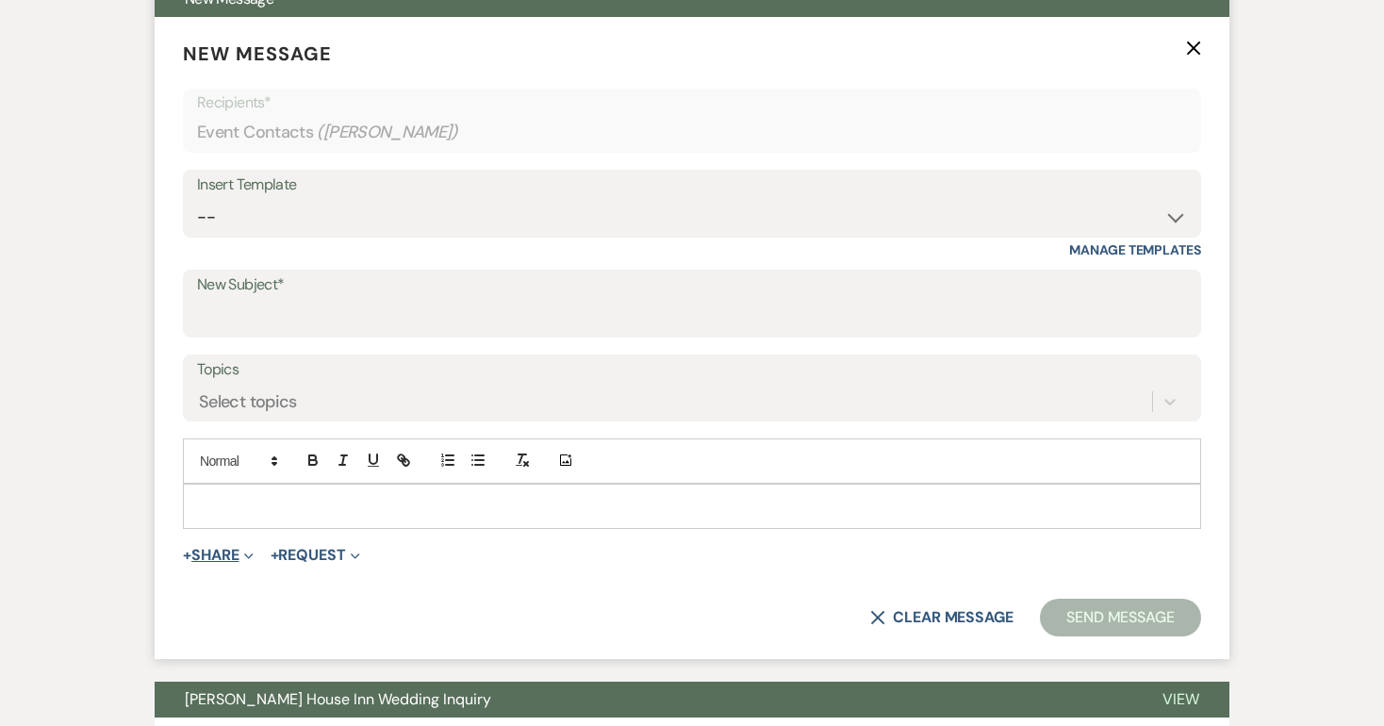
click at [252, 551] on icon "Expand" at bounding box center [248, 555] width 9 height 9
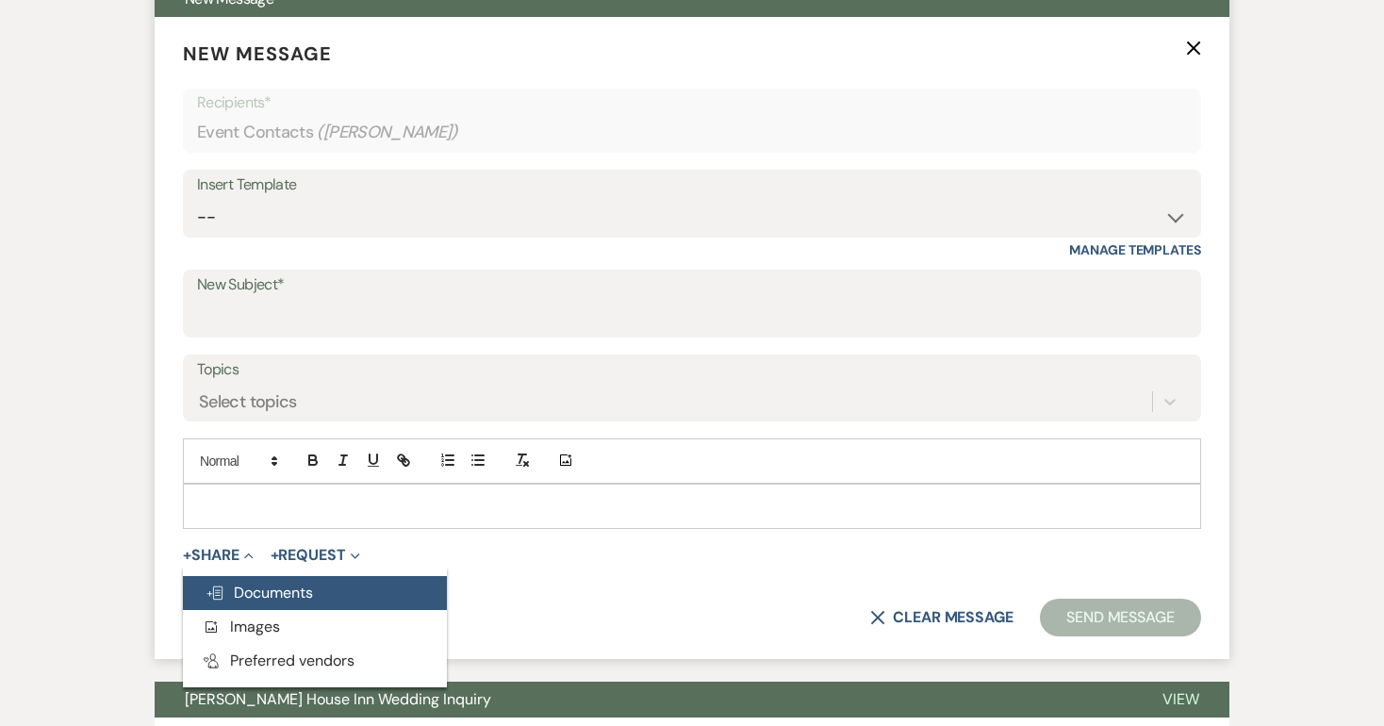
click at [257, 586] on span "Doc Upload Documents" at bounding box center [258, 593] width 107 height 20
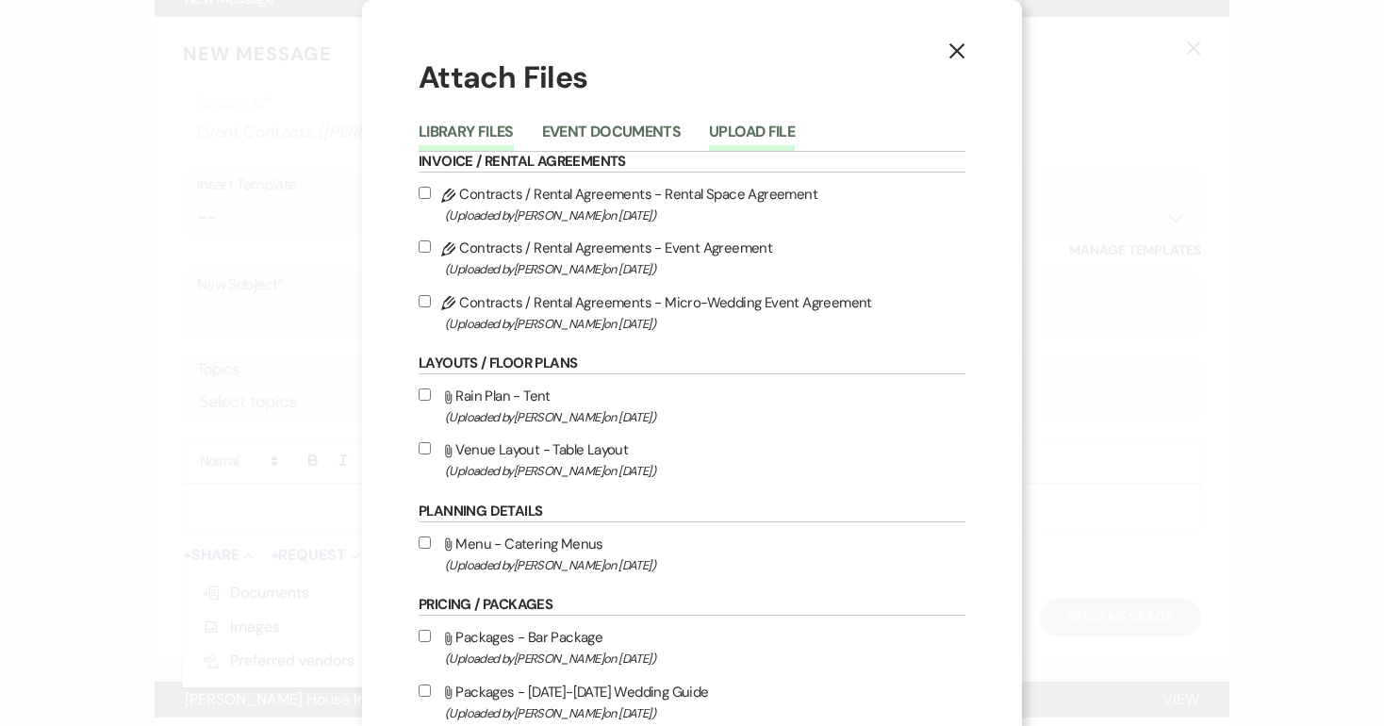
click at [753, 128] on button "Upload File" at bounding box center [752, 137] width 86 height 26
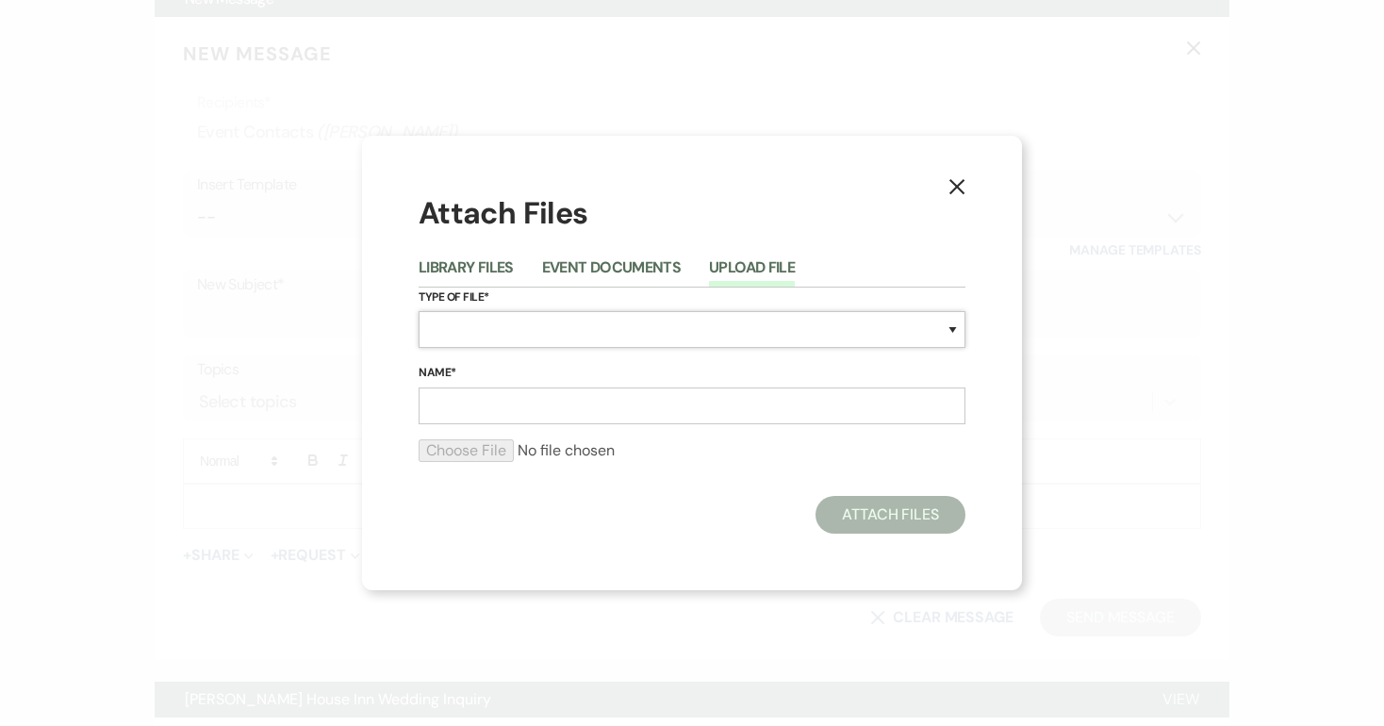
select select "0"
click at [563, 412] on input "Name*" at bounding box center [692, 405] width 547 height 37
click at [953, 183] on use "button" at bounding box center [956, 186] width 15 height 15
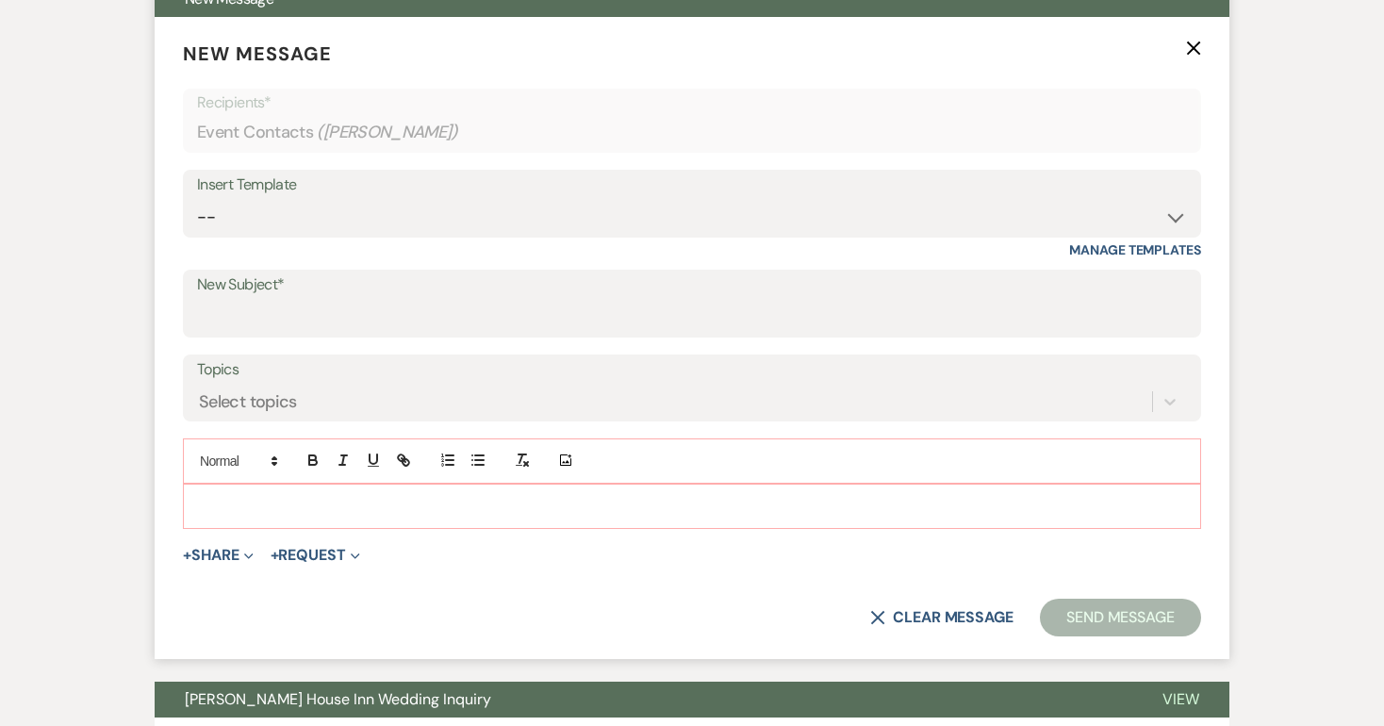
click at [1191, 47] on icon "X" at bounding box center [1193, 48] width 15 height 15
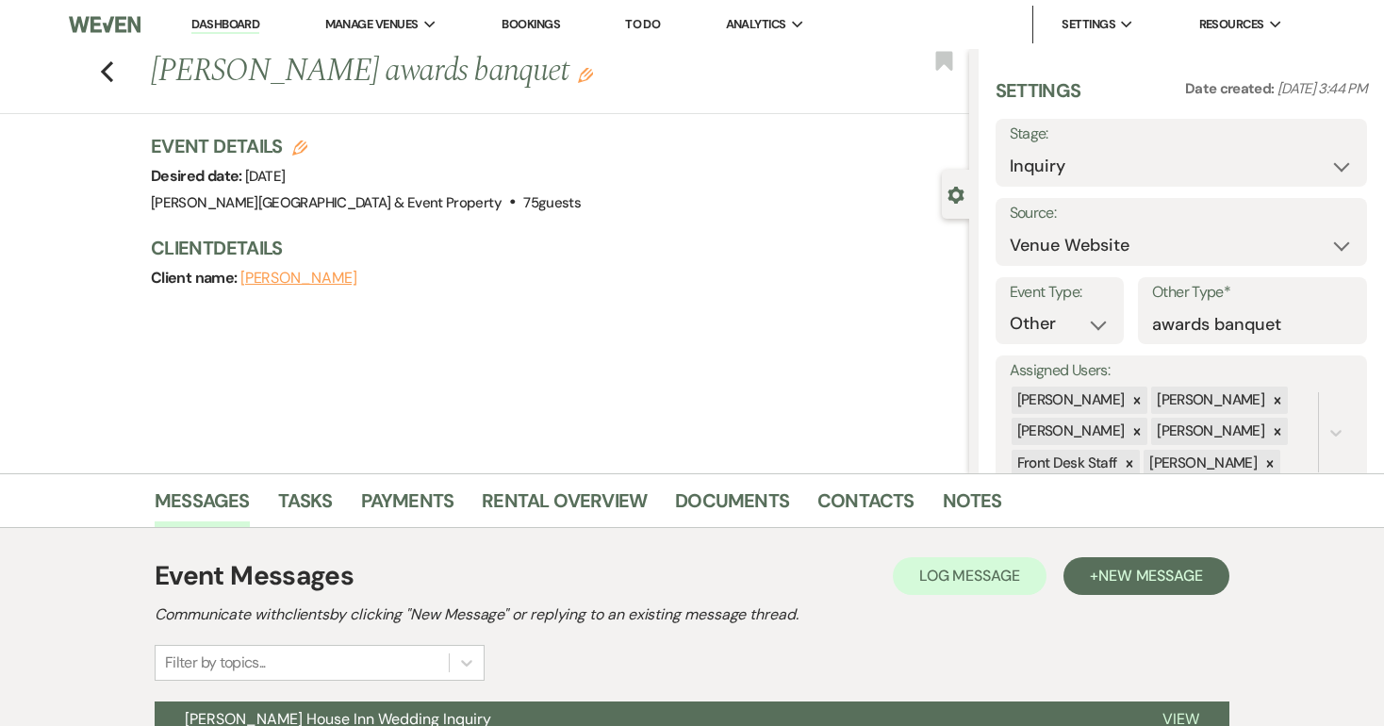
scroll to position [0, 0]
click at [102, 66] on icon "Previous" at bounding box center [107, 71] width 14 height 23
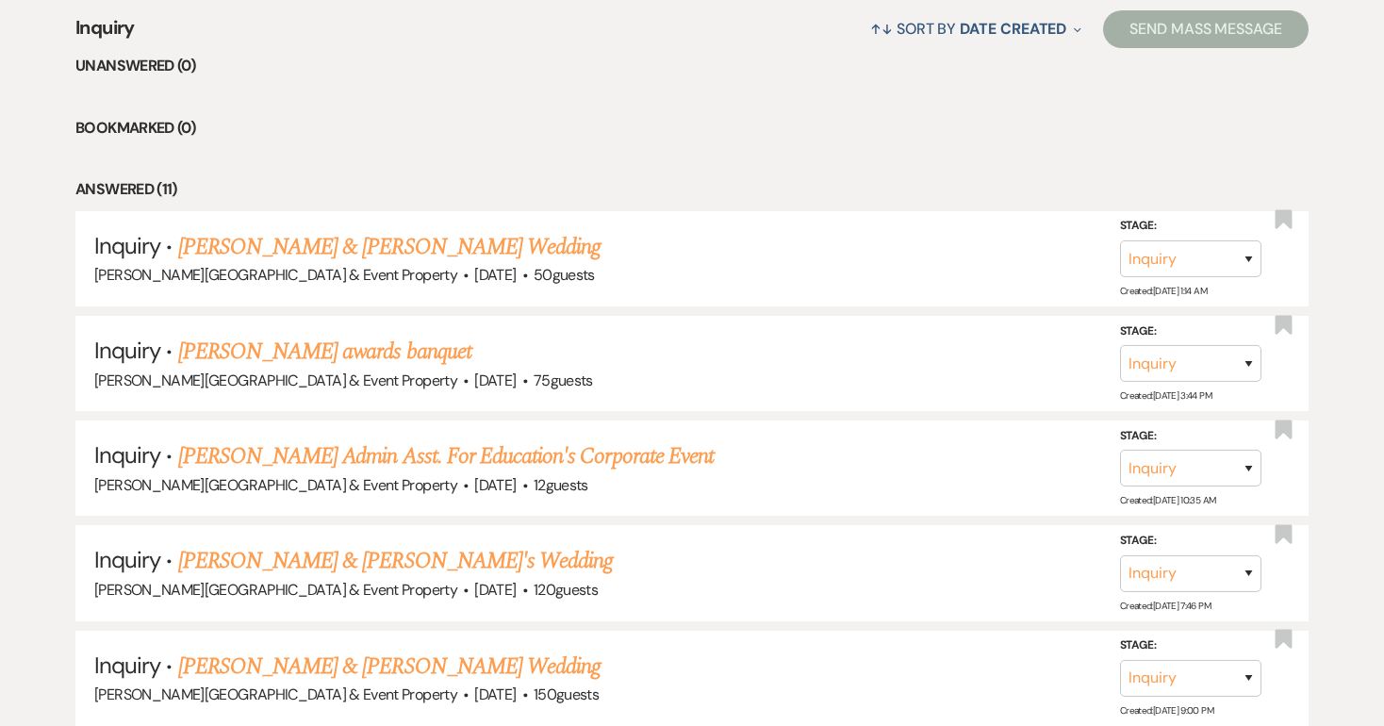
scroll to position [757, 0]
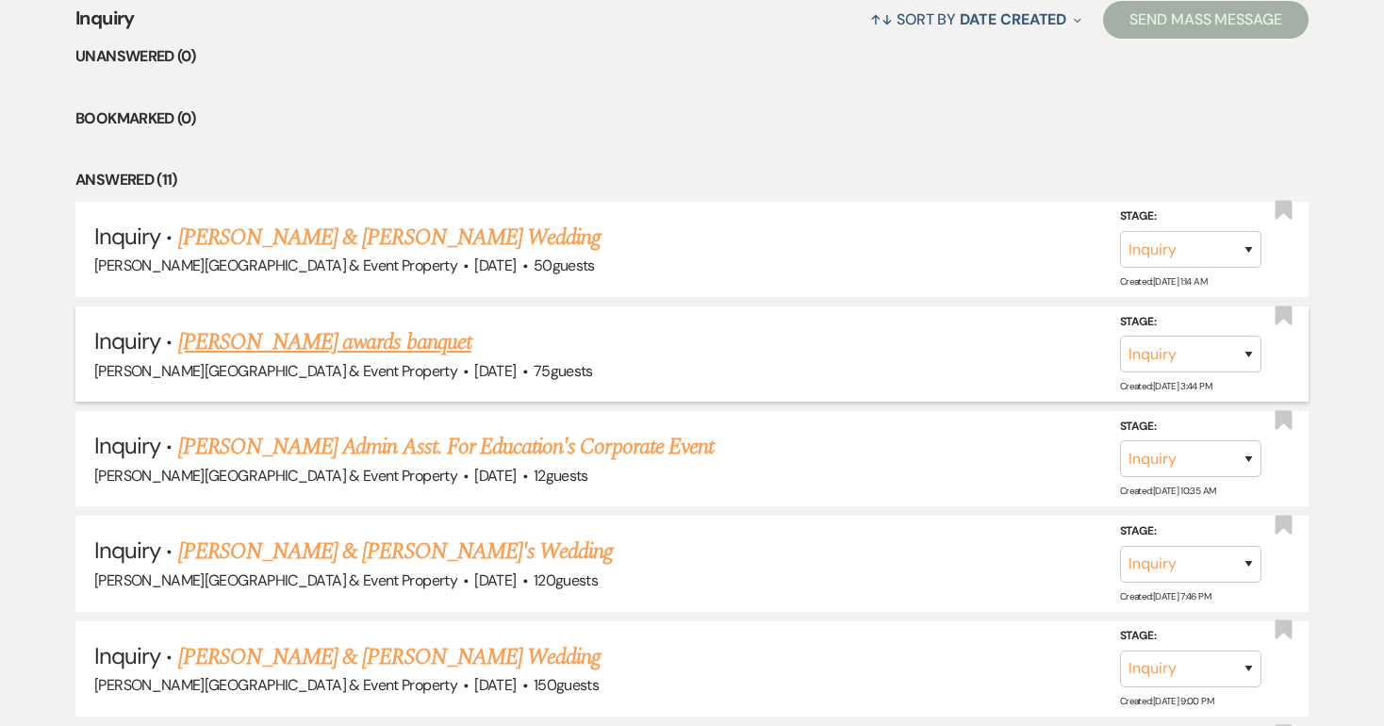
click at [408, 342] on link "[PERSON_NAME] awards banquet" at bounding box center [324, 342] width 293 height 34
select select "5"
select select "13"
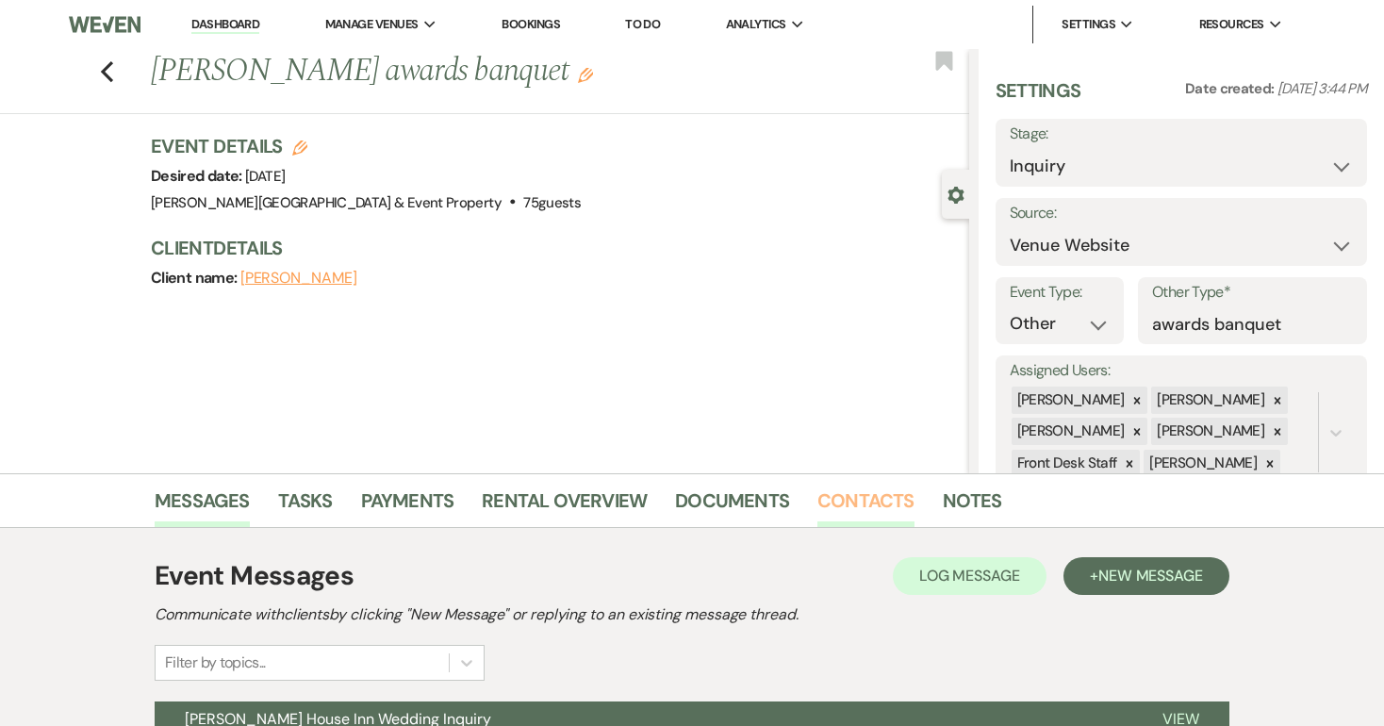
click at [869, 494] on link "Contacts" at bounding box center [865, 505] width 97 height 41
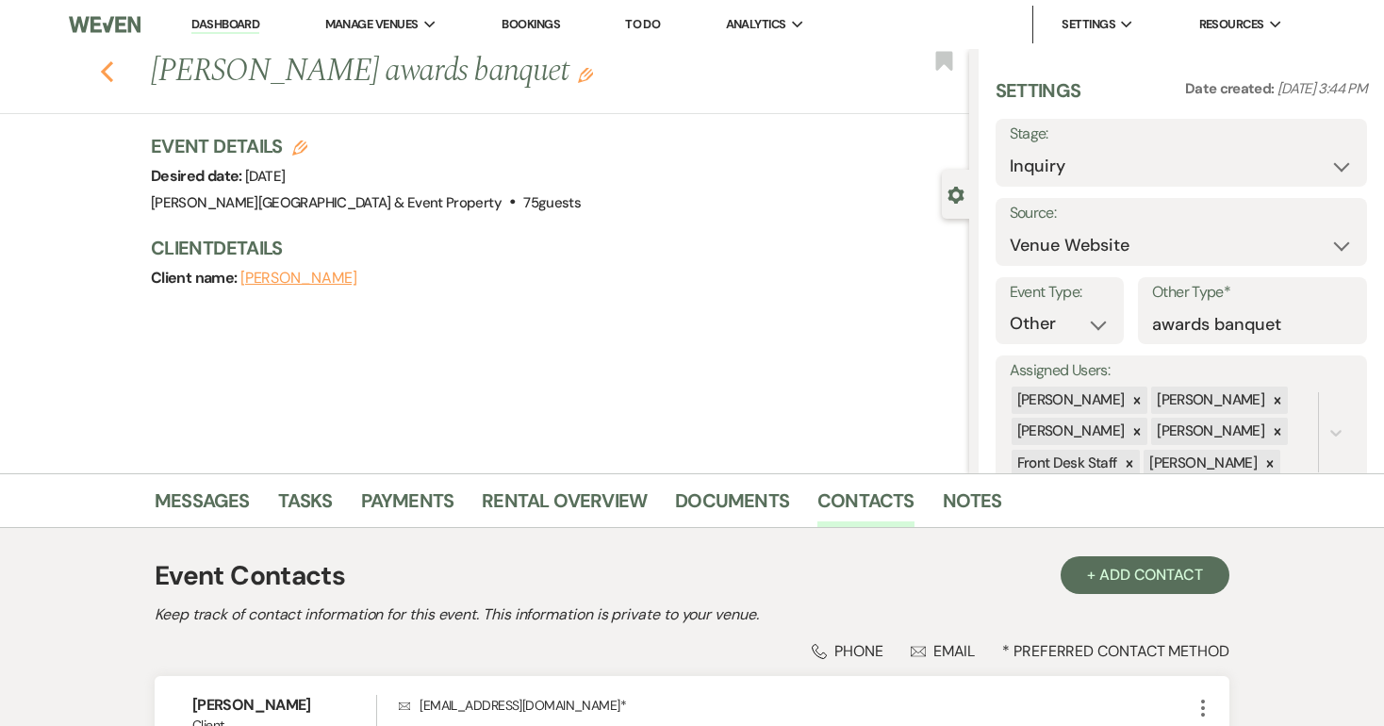
click at [103, 65] on icon "Previous" at bounding box center [107, 71] width 14 height 23
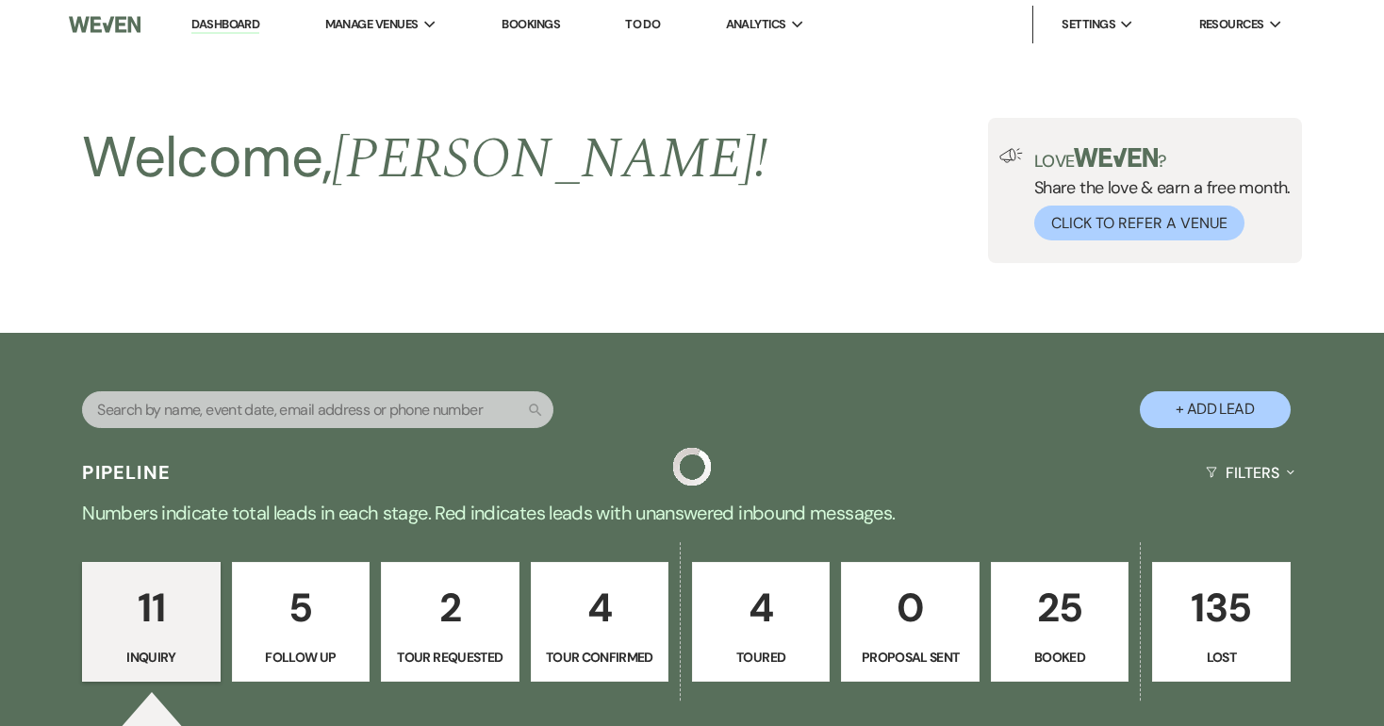
scroll to position [757, 0]
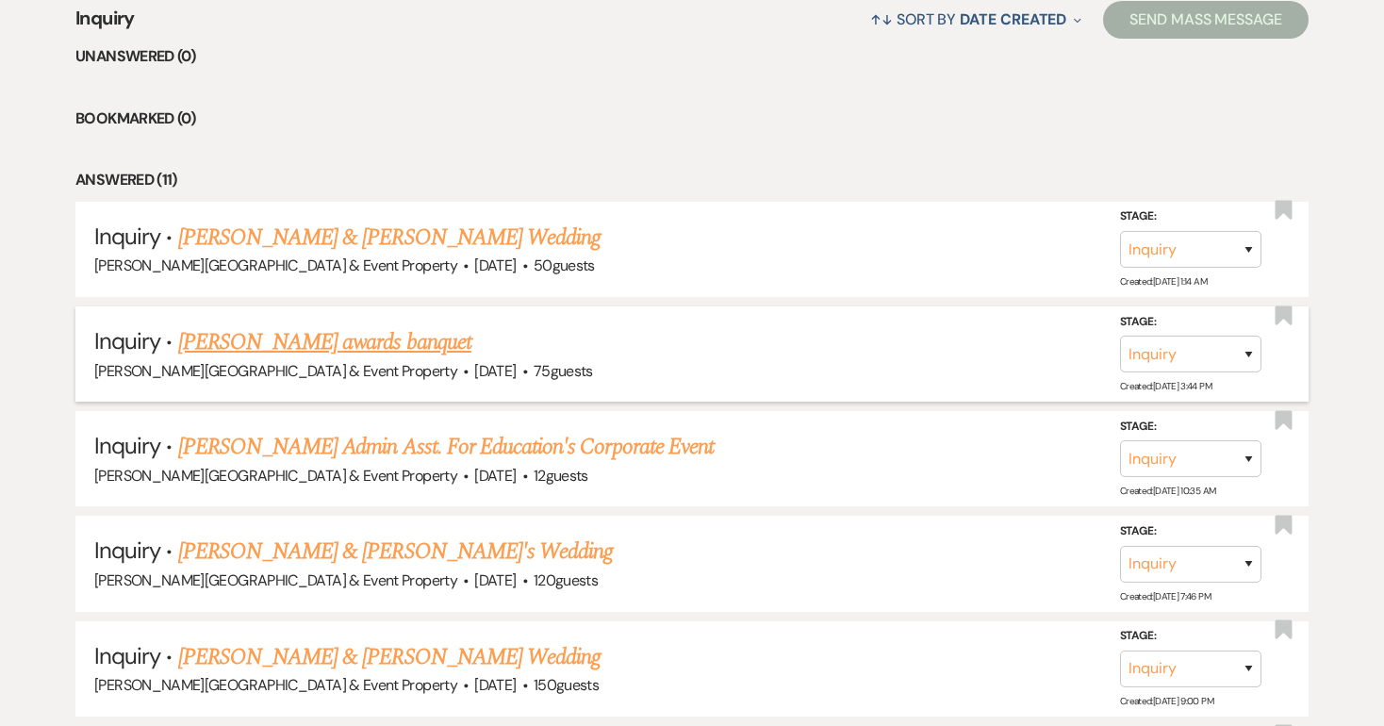
click at [401, 341] on link "[PERSON_NAME] awards banquet" at bounding box center [324, 342] width 293 height 34
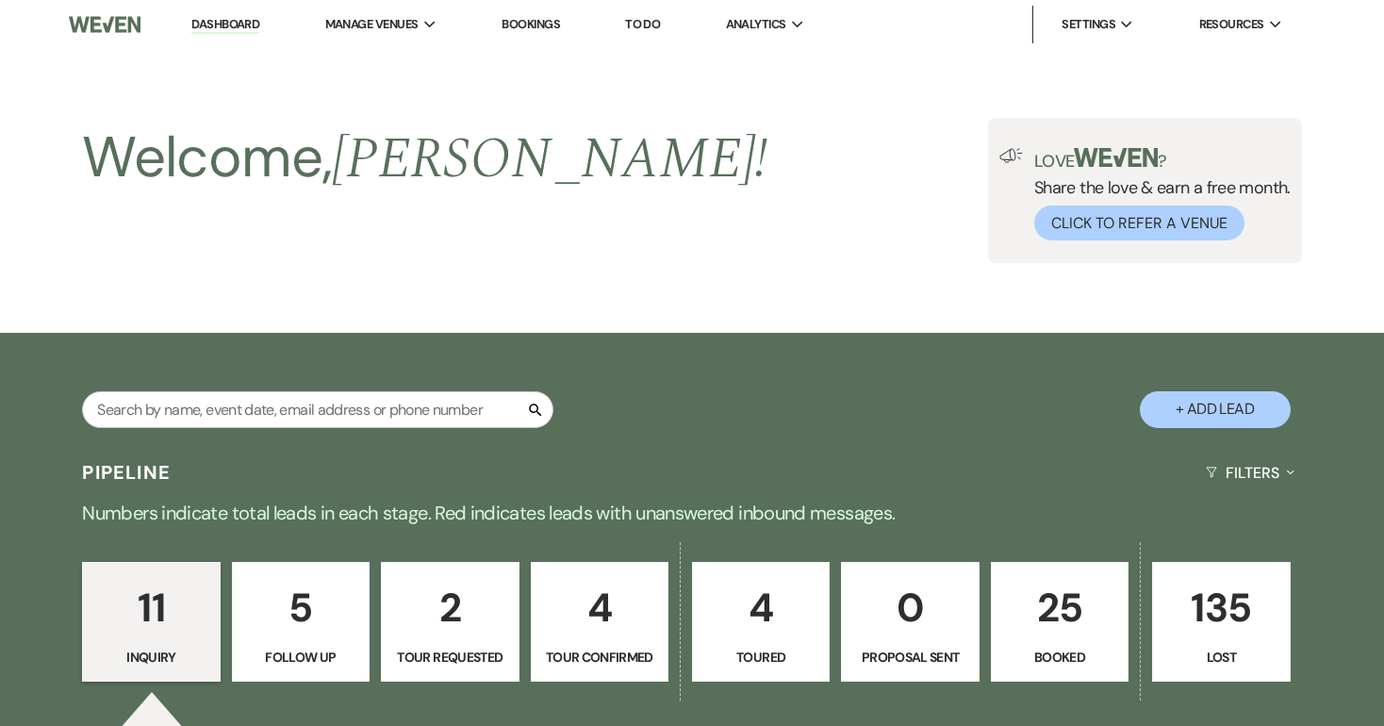
select select "5"
select select "13"
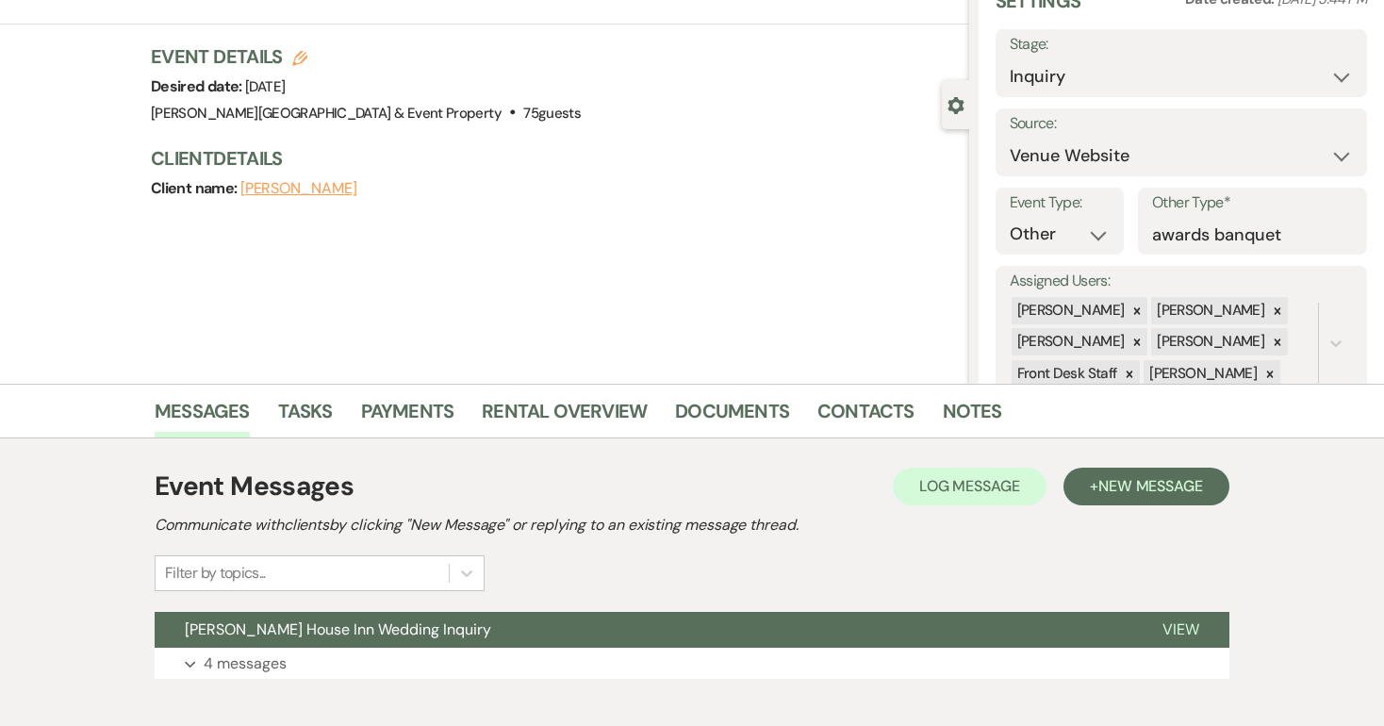
scroll to position [147, 0]
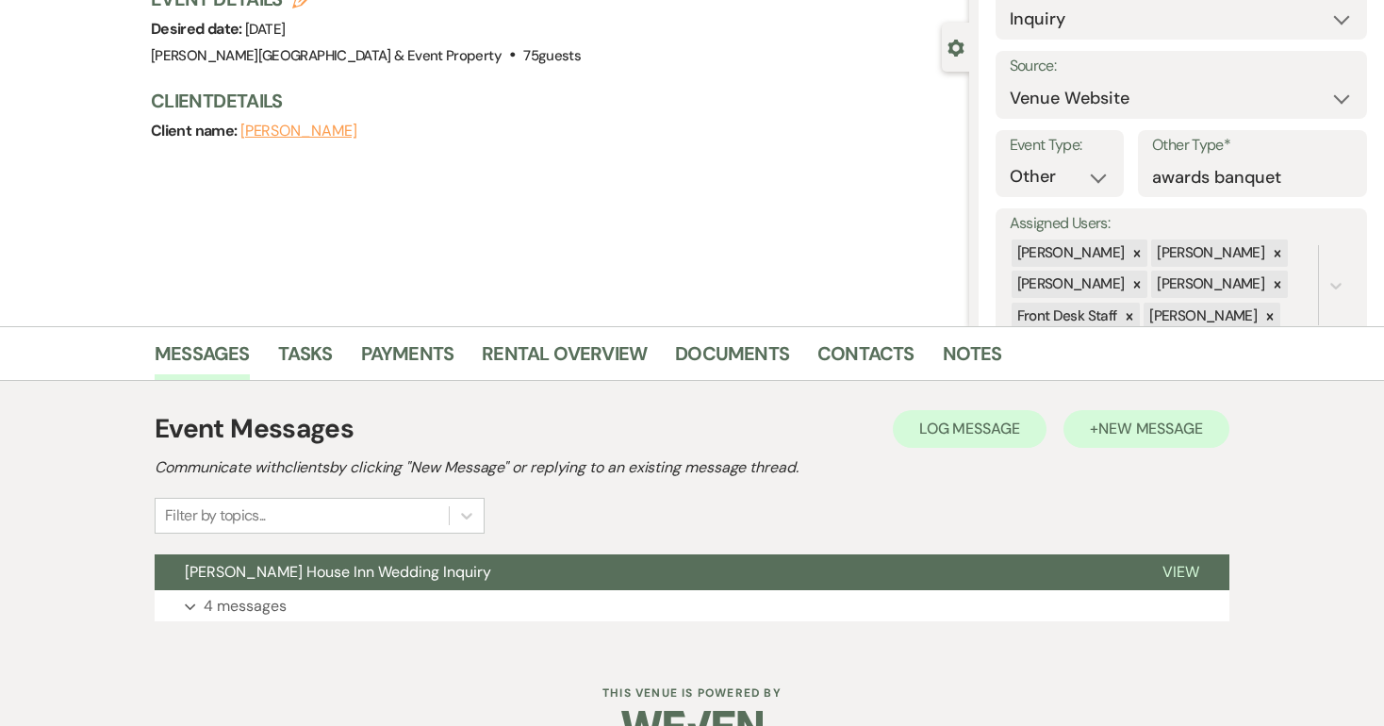
click at [1143, 422] on span "New Message" at bounding box center [1150, 429] width 105 height 20
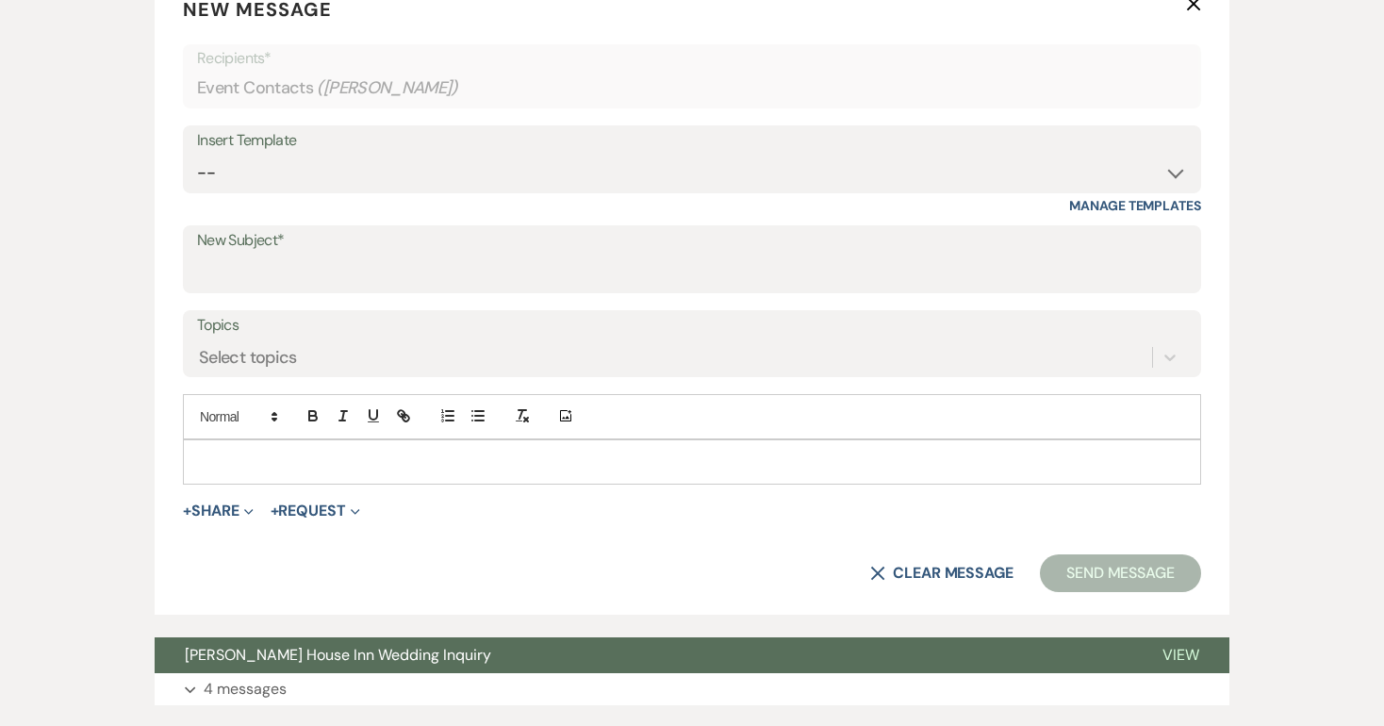
scroll to position [764, 0]
click at [518, 452] on p at bounding box center [692, 462] width 988 height 21
click at [929, 569] on button "X Clear message" at bounding box center [941, 573] width 143 height 15
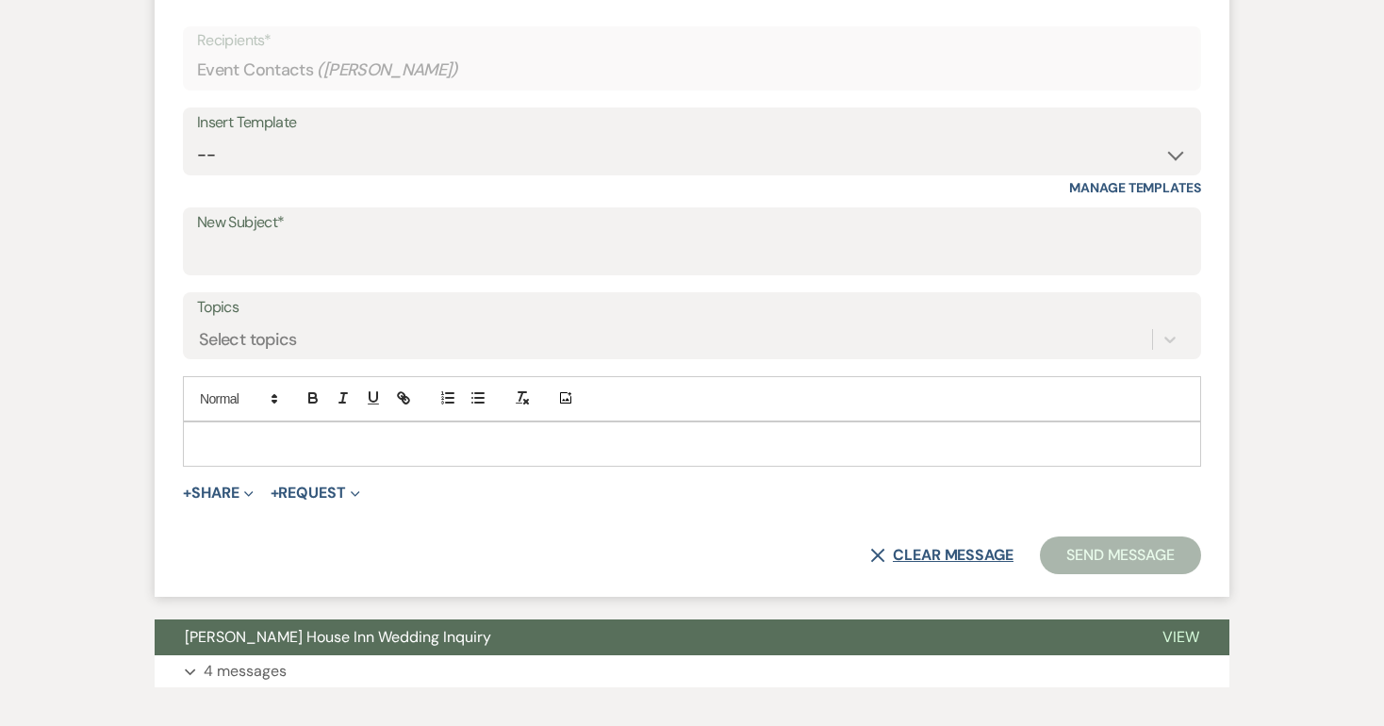
scroll to position [782, 0]
